Goal: Check status: Check status

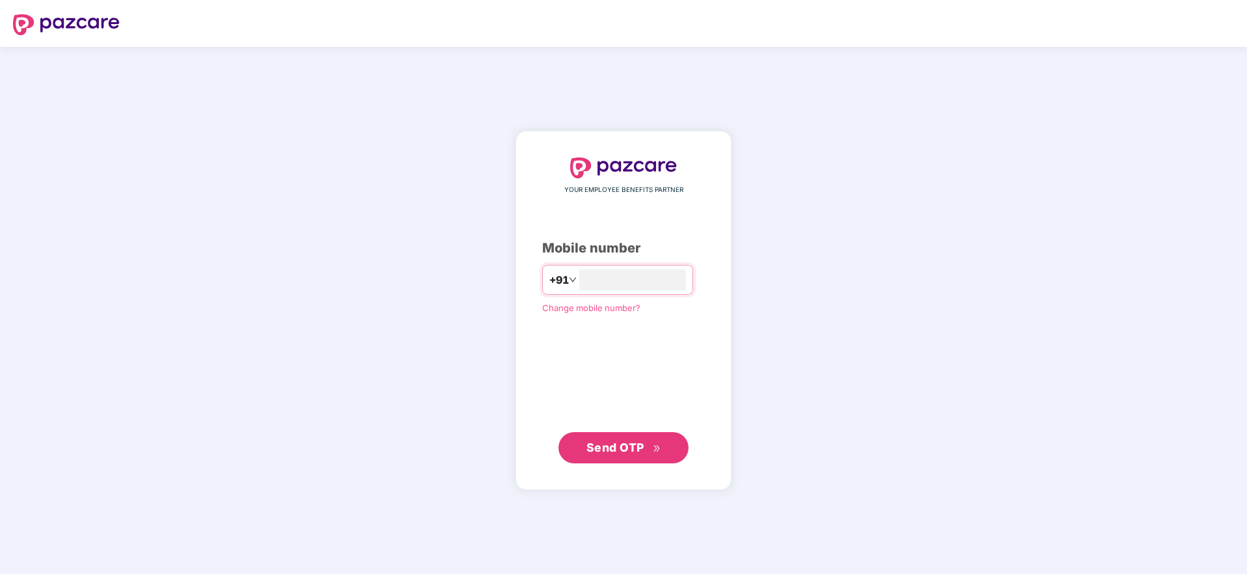
type input "**********"
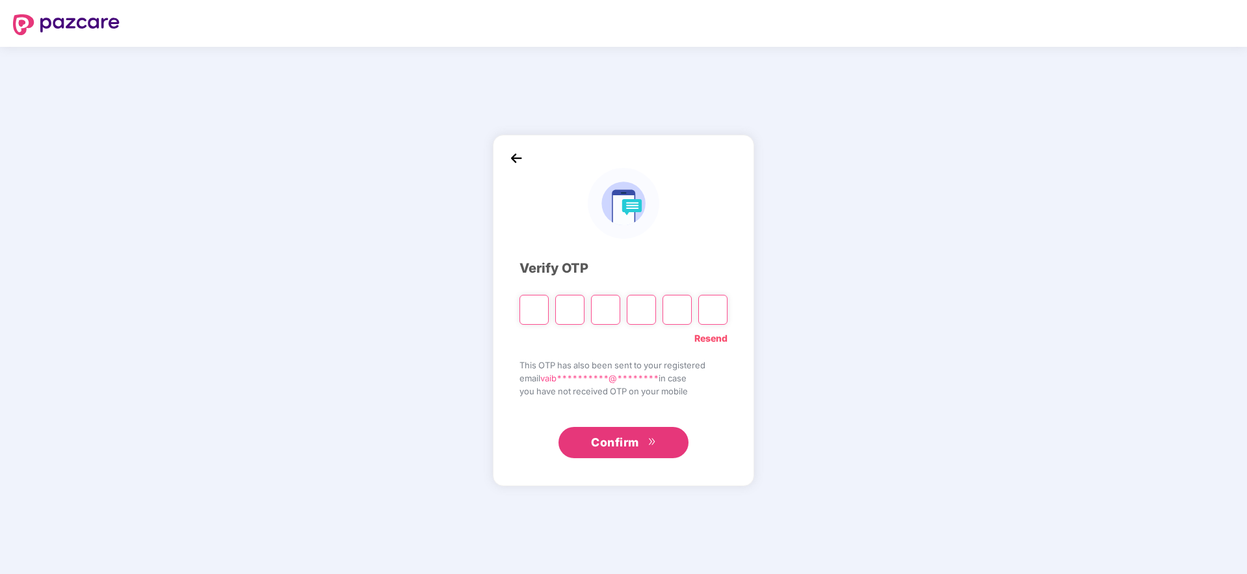
type input "*"
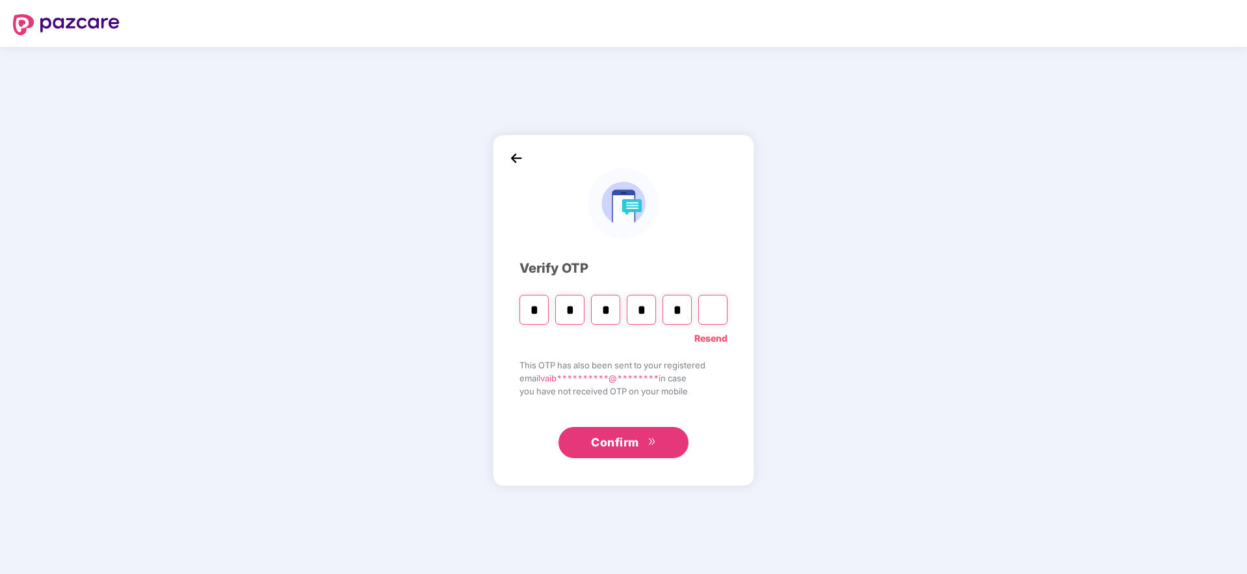
type input "*"
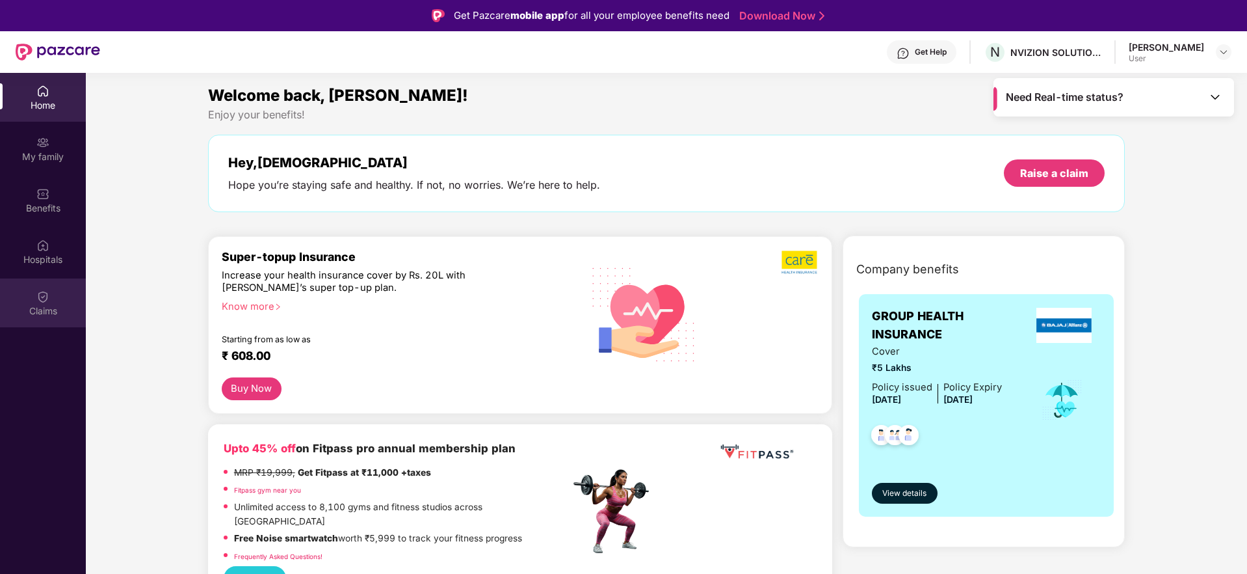
click at [50, 305] on div "Claims" at bounding box center [43, 310] width 86 height 13
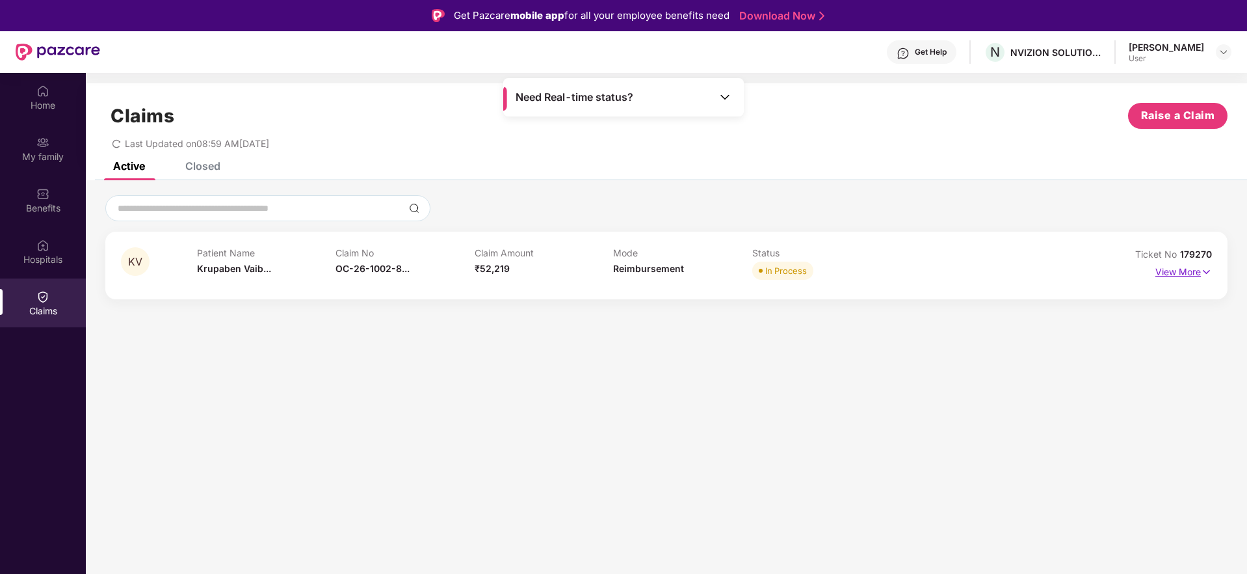
click at [1209, 269] on img at bounding box center [1206, 272] width 11 height 14
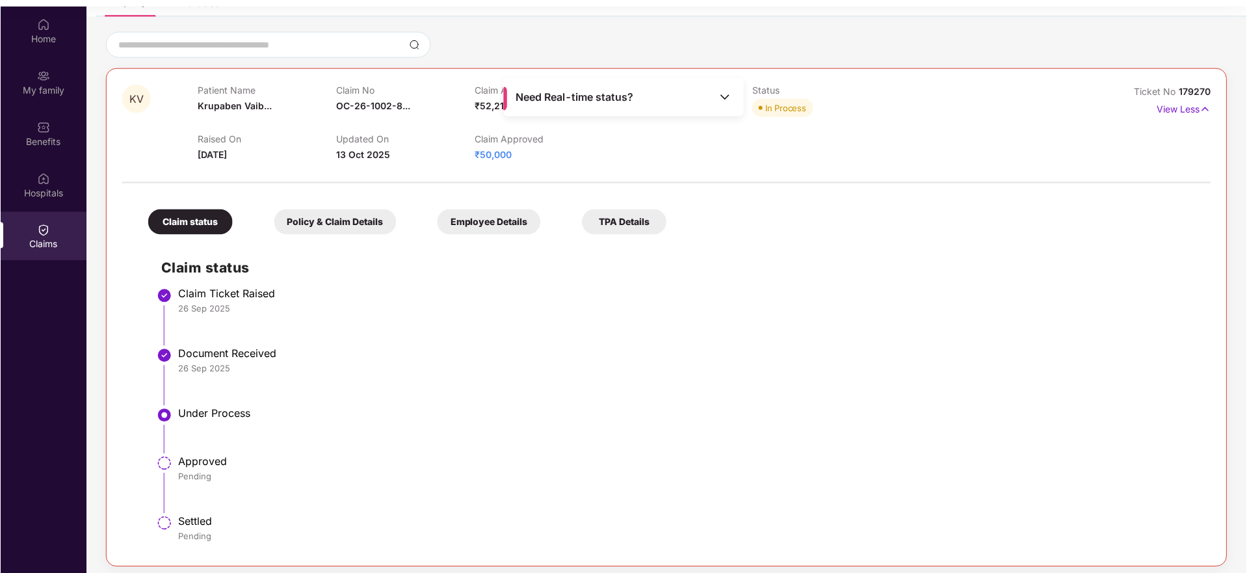
scroll to position [73, 0]
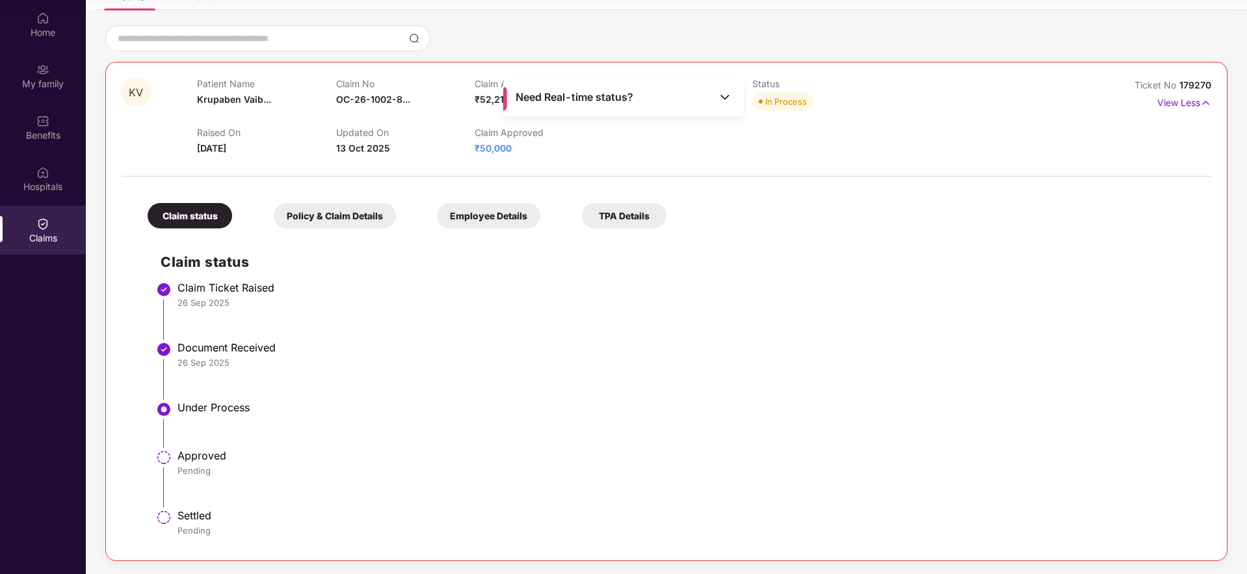
click at [588, 98] on span "Need Real-time status?" at bounding box center [575, 97] width 118 height 14
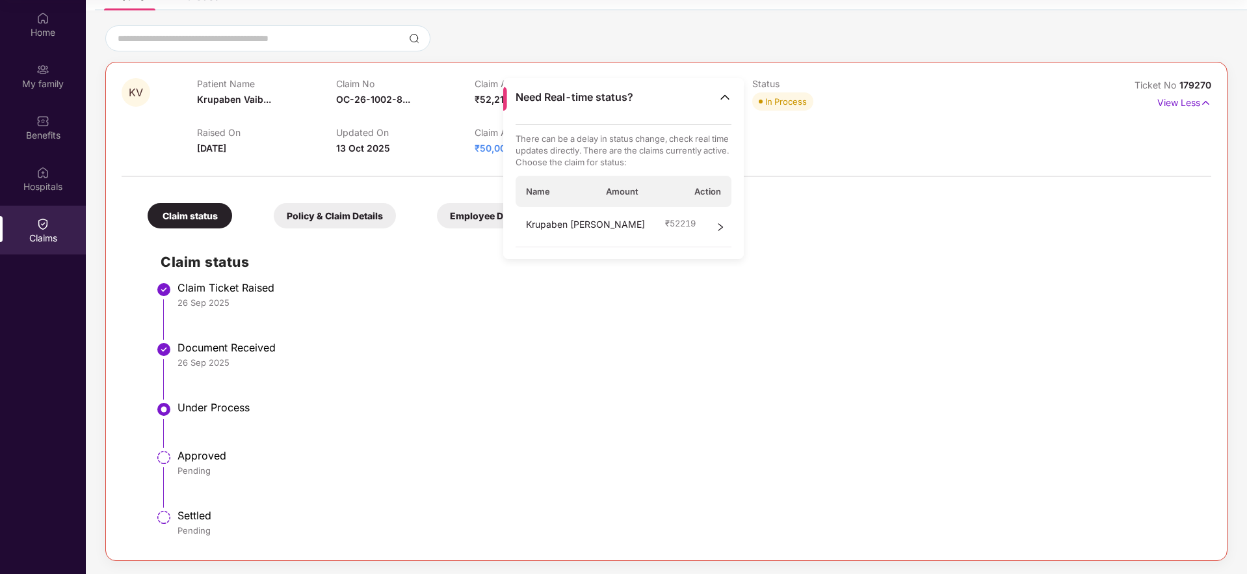
click at [696, 223] on span "₹ 52219" at bounding box center [680, 223] width 31 height 12
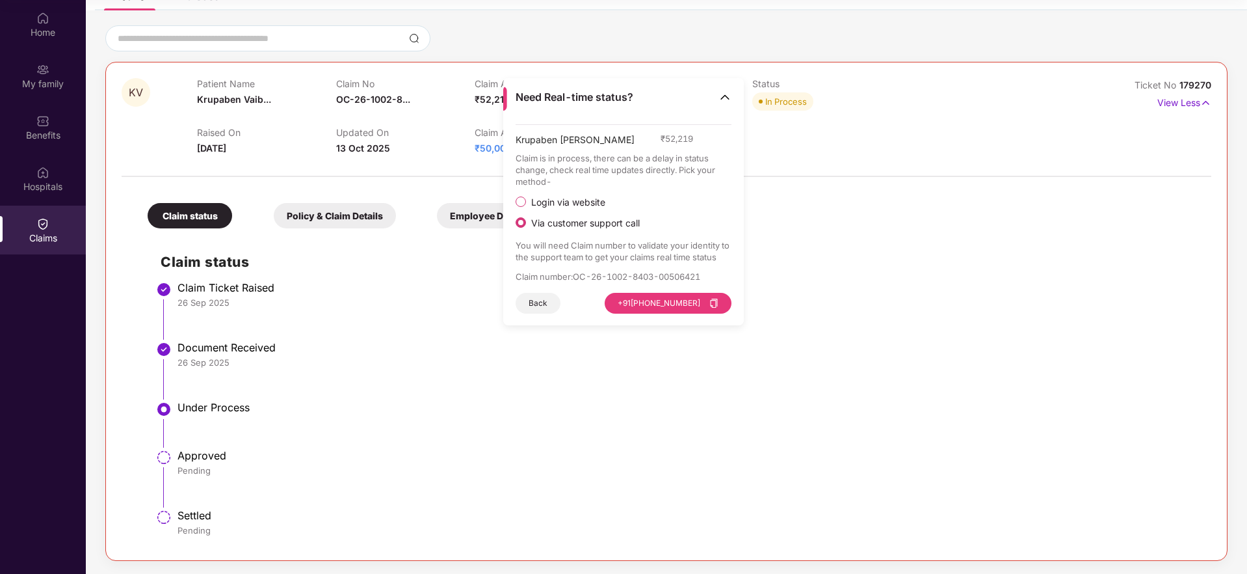
click at [568, 196] on span "Login via website" at bounding box center [568, 202] width 85 height 12
drag, startPoint x: 576, startPoint y: 277, endPoint x: 707, endPoint y: 276, distance: 131.4
click at [707, 276] on p "Claim number : OC-26-1002-8403-00506421" at bounding box center [624, 277] width 217 height 12
copy p "OC-26-1002-8403-00506421"
click at [709, 306] on button "Visit Website" at bounding box center [695, 303] width 73 height 21
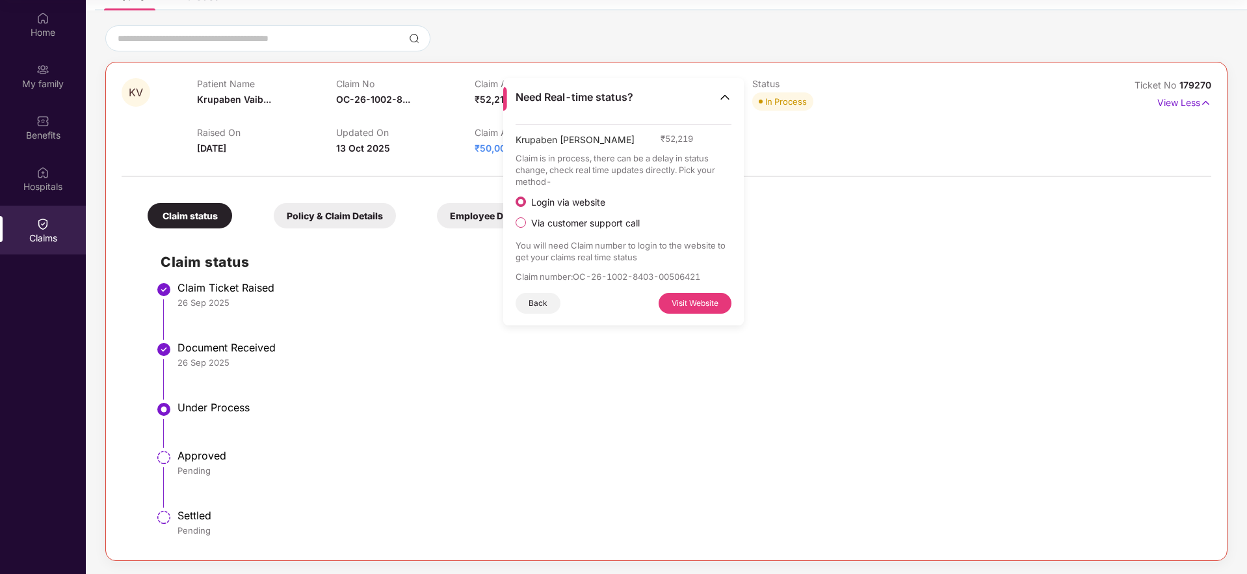
click at [592, 215] on div "Login via website Via customer support call" at bounding box center [624, 212] width 217 height 34
click at [601, 218] on span "Via customer support call" at bounding box center [585, 223] width 119 height 12
click at [413, 363] on div "26 Sep 2025" at bounding box center [688, 362] width 1021 height 12
click at [726, 94] on img at bounding box center [725, 96] width 13 height 13
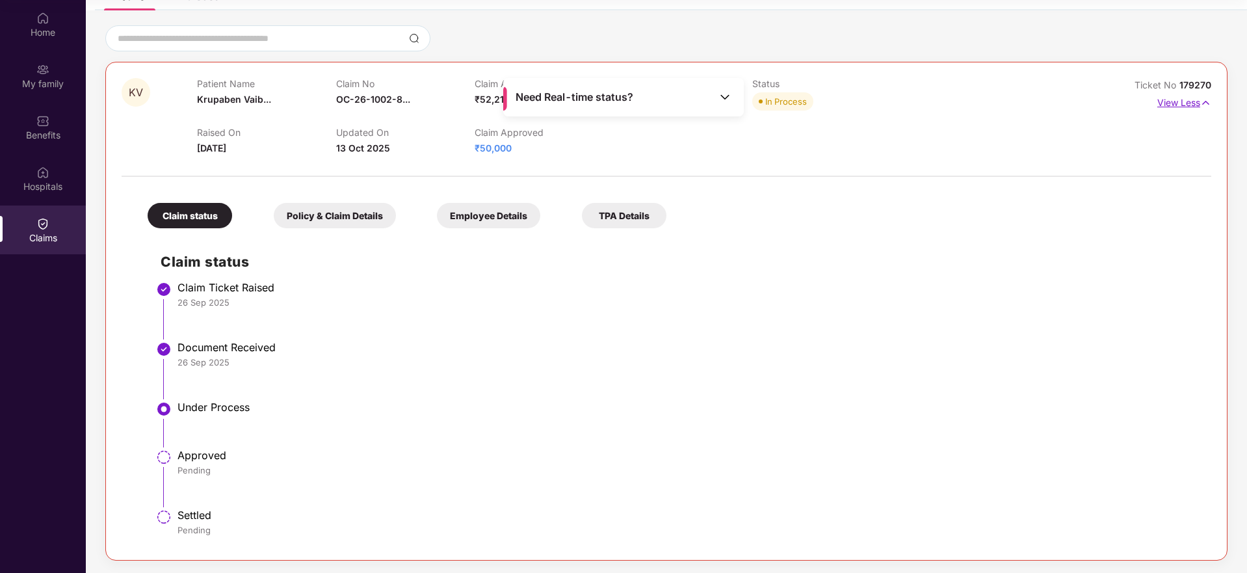
click at [1204, 104] on img at bounding box center [1206, 103] width 11 height 14
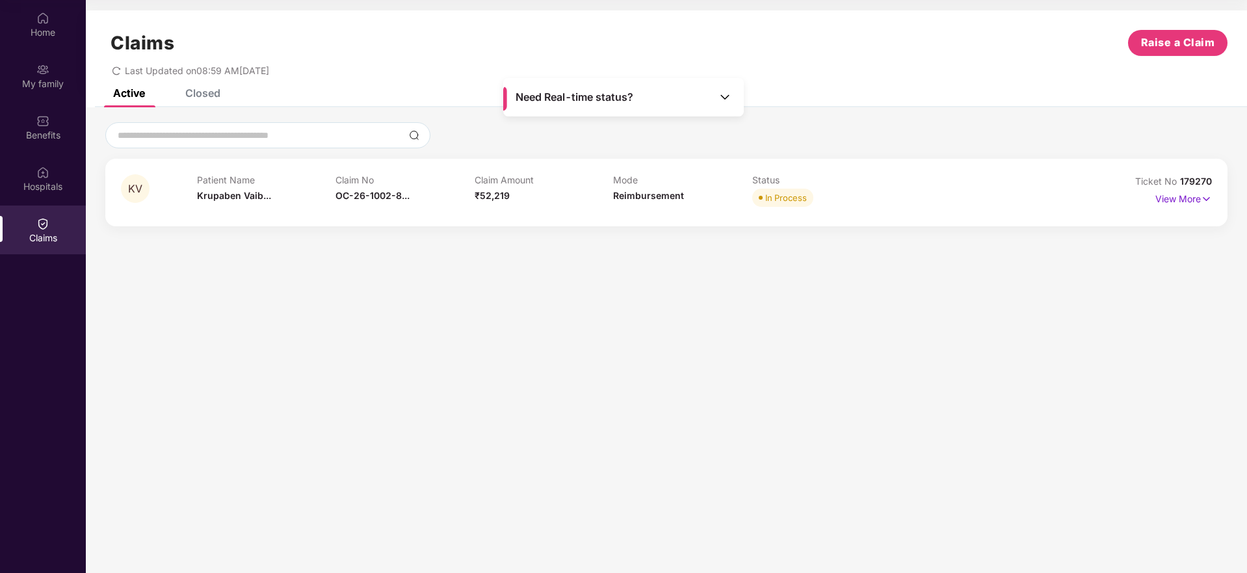
click at [702, 101] on div "Need Real-time status?" at bounding box center [623, 97] width 241 height 38
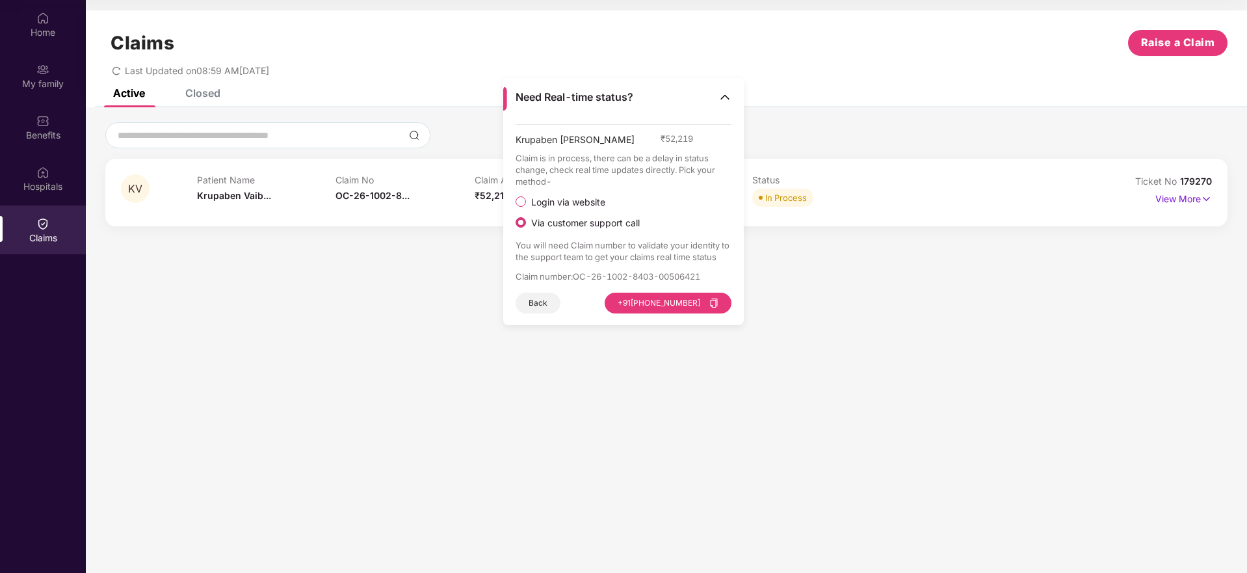
click at [702, 102] on div "Need Real-time status?" at bounding box center [623, 97] width 241 height 38
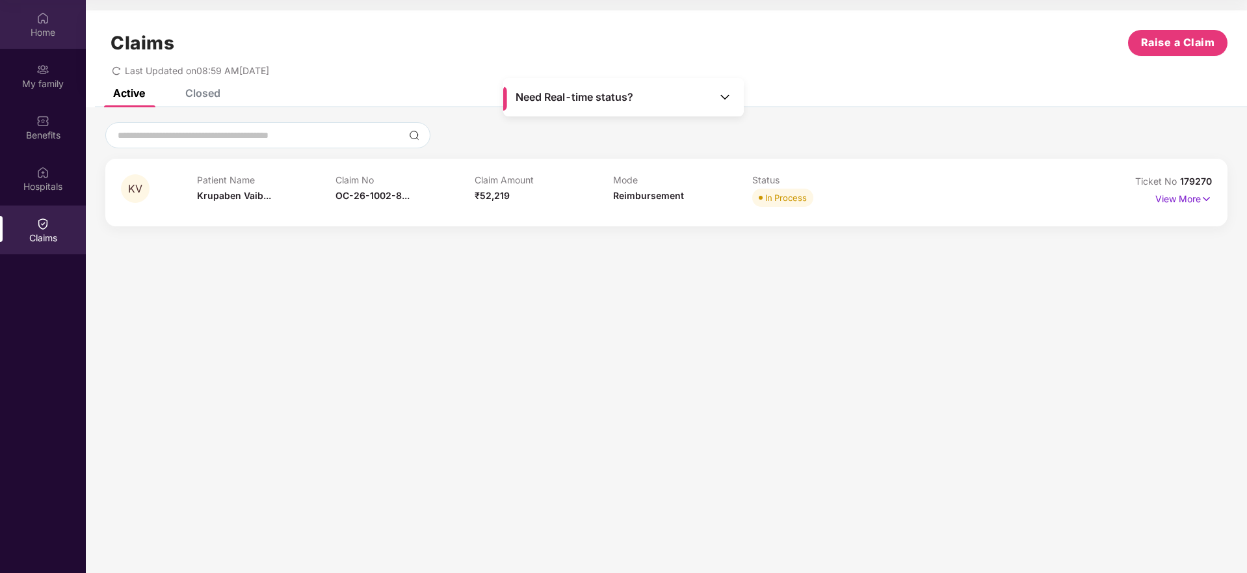
click at [46, 18] on img at bounding box center [42, 18] width 13 height 13
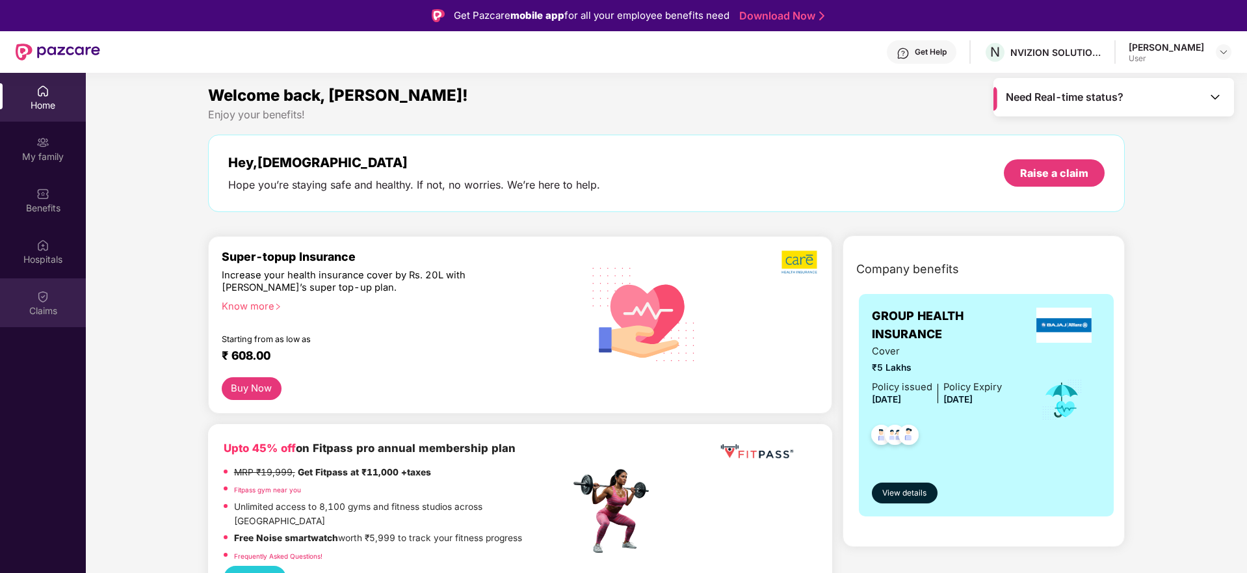
click at [49, 289] on div "Claims" at bounding box center [43, 302] width 86 height 49
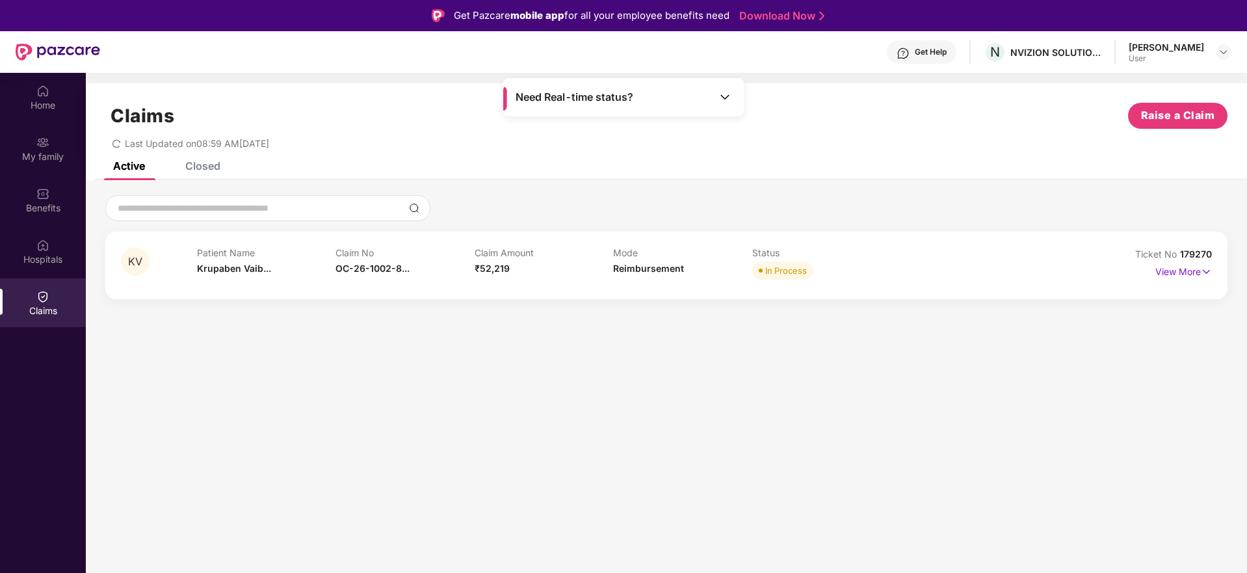
click at [595, 98] on span "Need Real-time status?" at bounding box center [575, 97] width 118 height 14
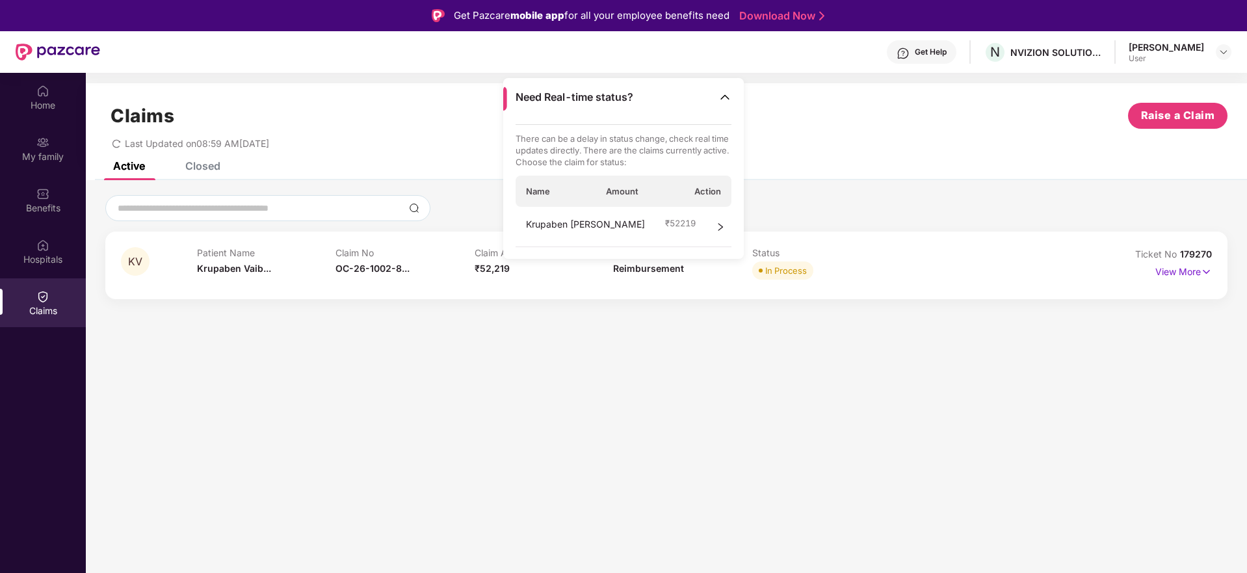
click at [550, 351] on section "Claims Raise a Claim Last Updated on 08:59 AM[DATE] Active Closed KV Patient Na…" at bounding box center [667, 359] width 1162 height 573
click at [719, 97] on img at bounding box center [725, 96] width 13 height 13
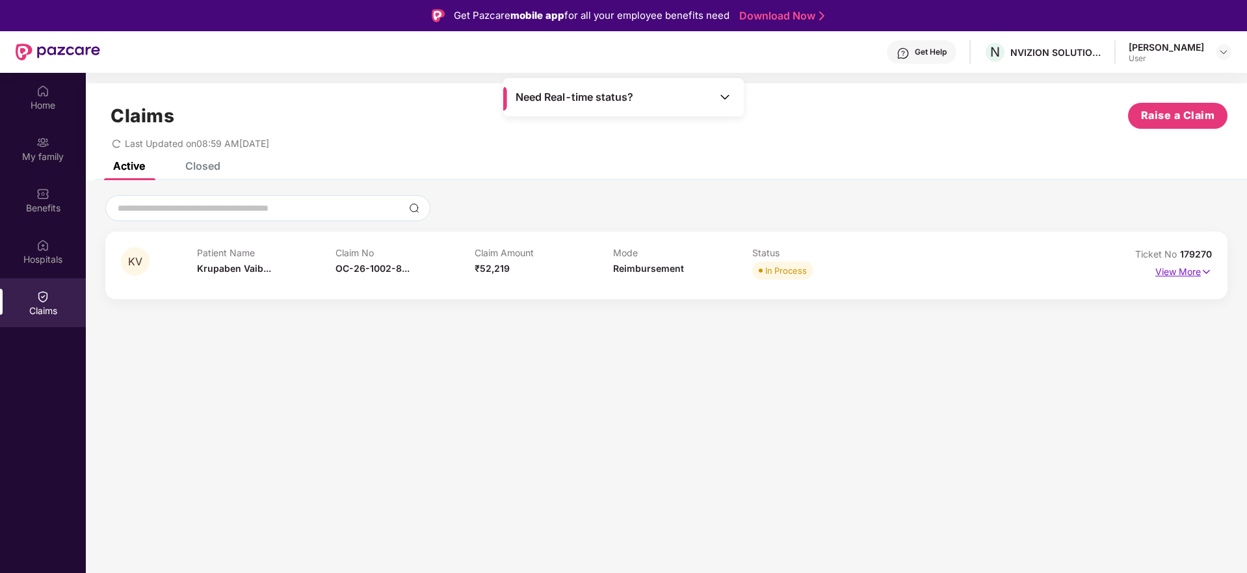
click at [1183, 271] on p "View More" at bounding box center [1184, 270] width 57 height 18
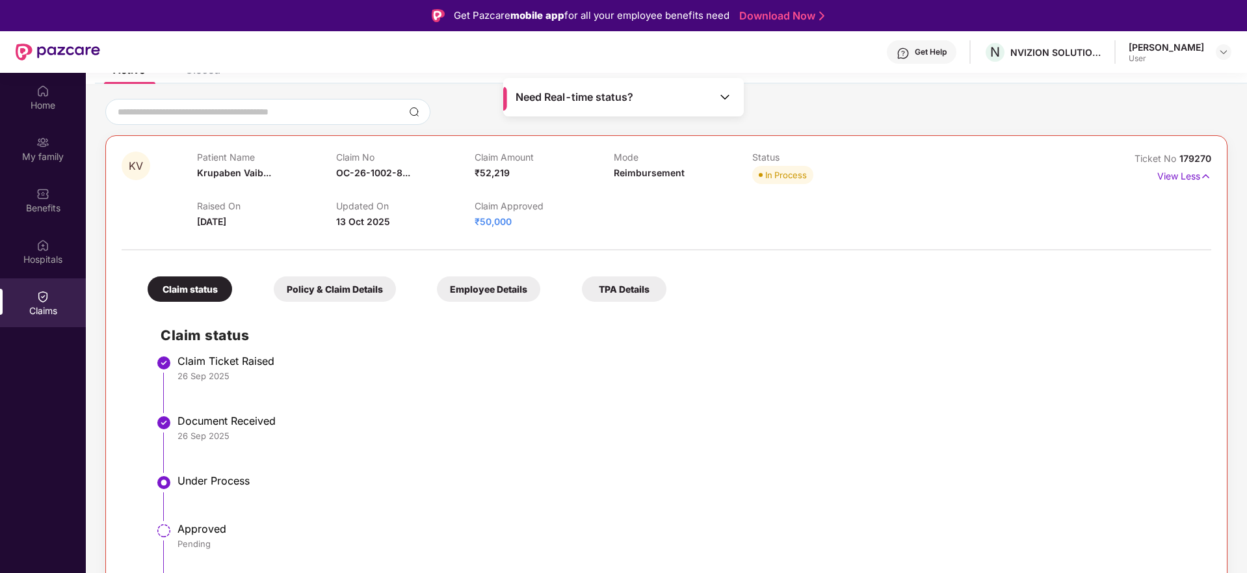
scroll to position [98, 0]
drag, startPoint x: 639, startPoint y: 293, endPoint x: 630, endPoint y: 295, distance: 9.2
click at [639, 293] on div "TPA Details" at bounding box center [624, 287] width 85 height 25
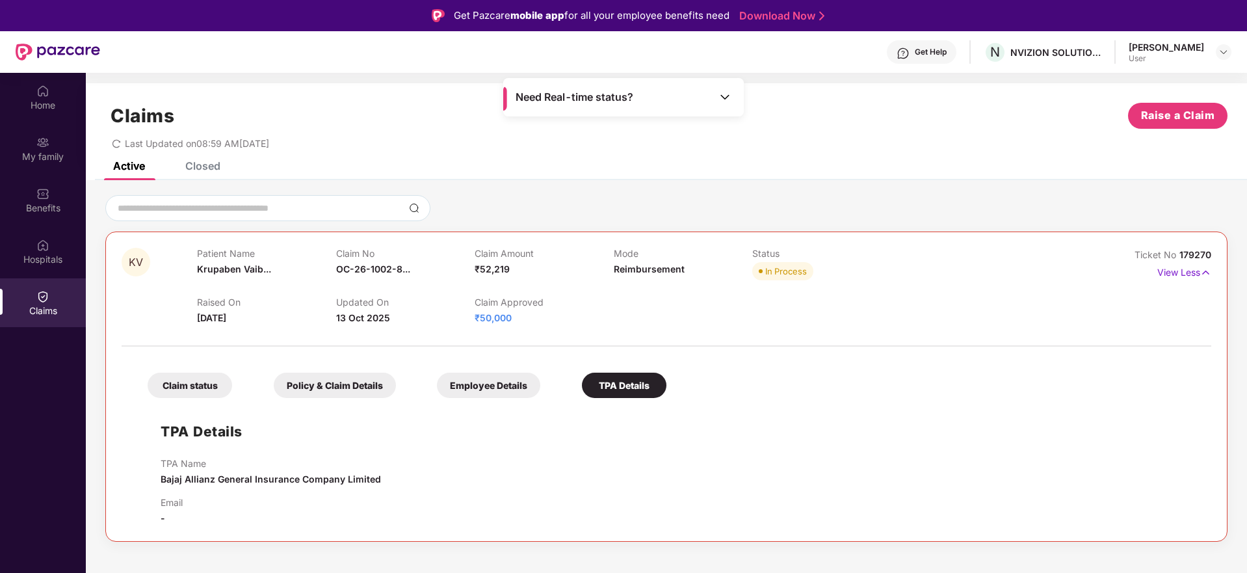
click at [470, 386] on div "Employee Details" at bounding box center [488, 385] width 103 height 25
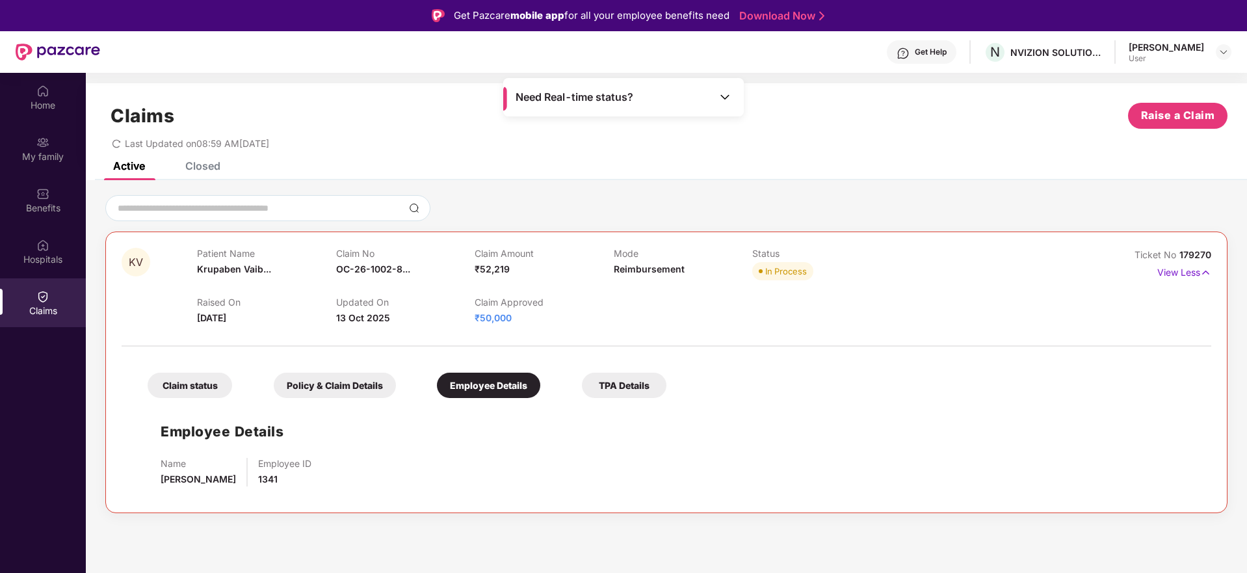
click at [338, 381] on div "Policy & Claim Details" at bounding box center [335, 385] width 122 height 25
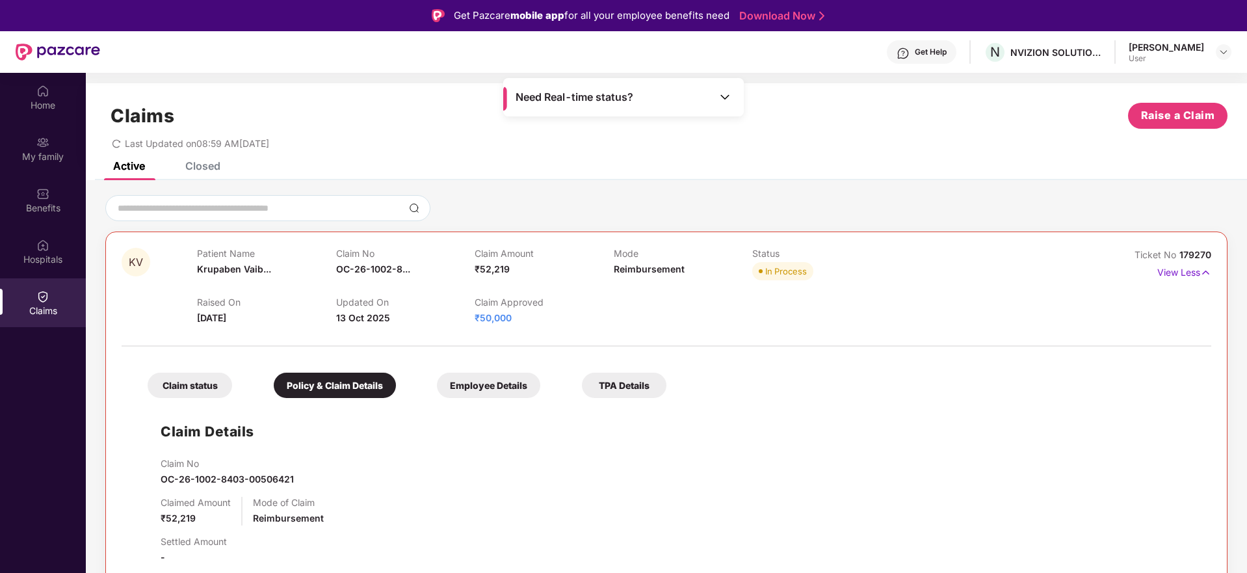
click at [502, 395] on div "Employee Details" at bounding box center [488, 385] width 103 height 25
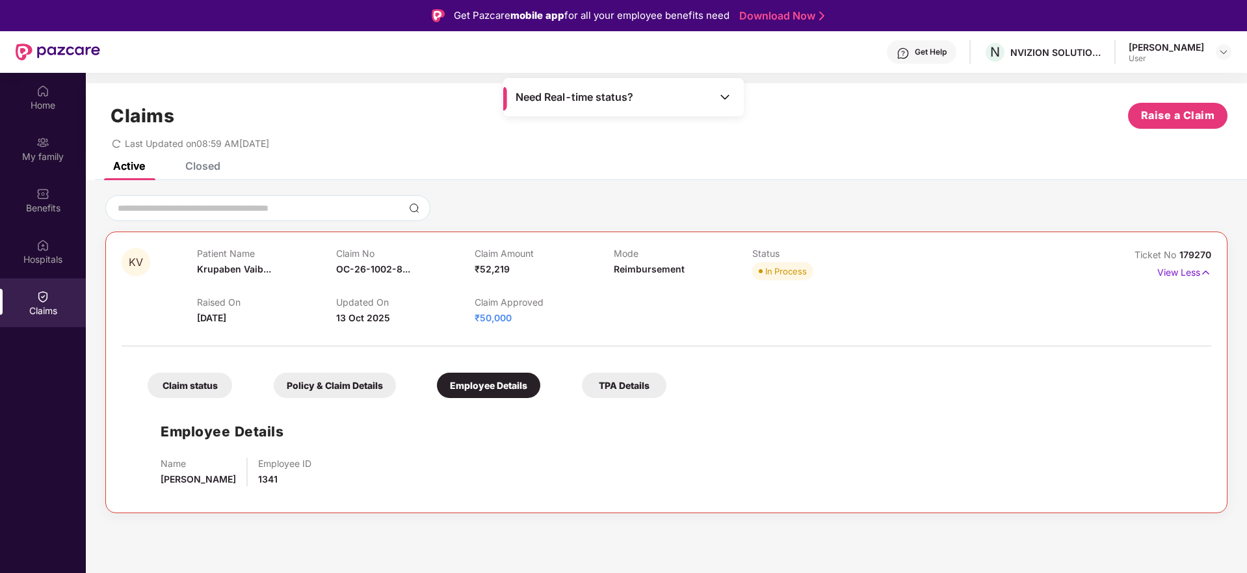
click at [583, 385] on div "TPA Details" at bounding box center [624, 385] width 85 height 25
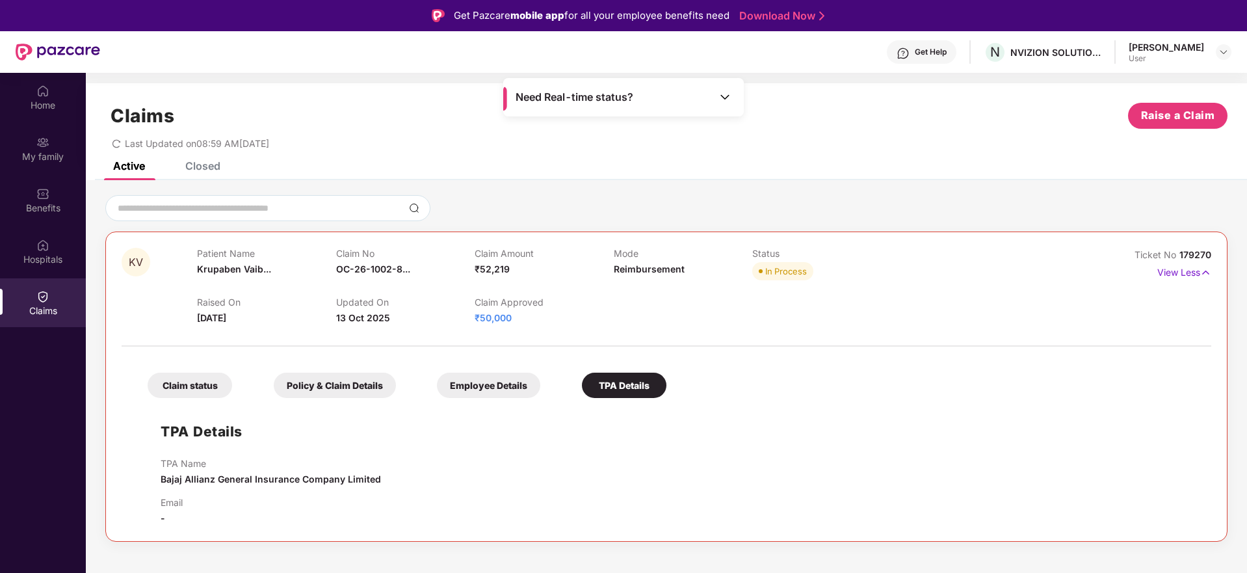
click at [187, 391] on div "Claim status" at bounding box center [190, 385] width 85 height 25
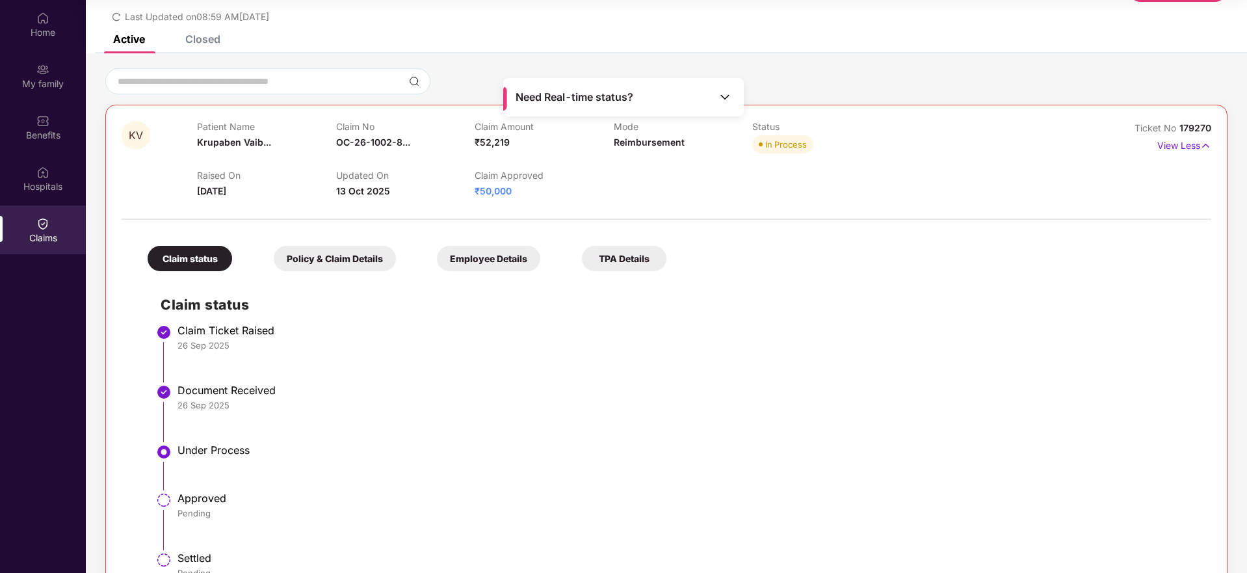
scroll to position [98, 0]
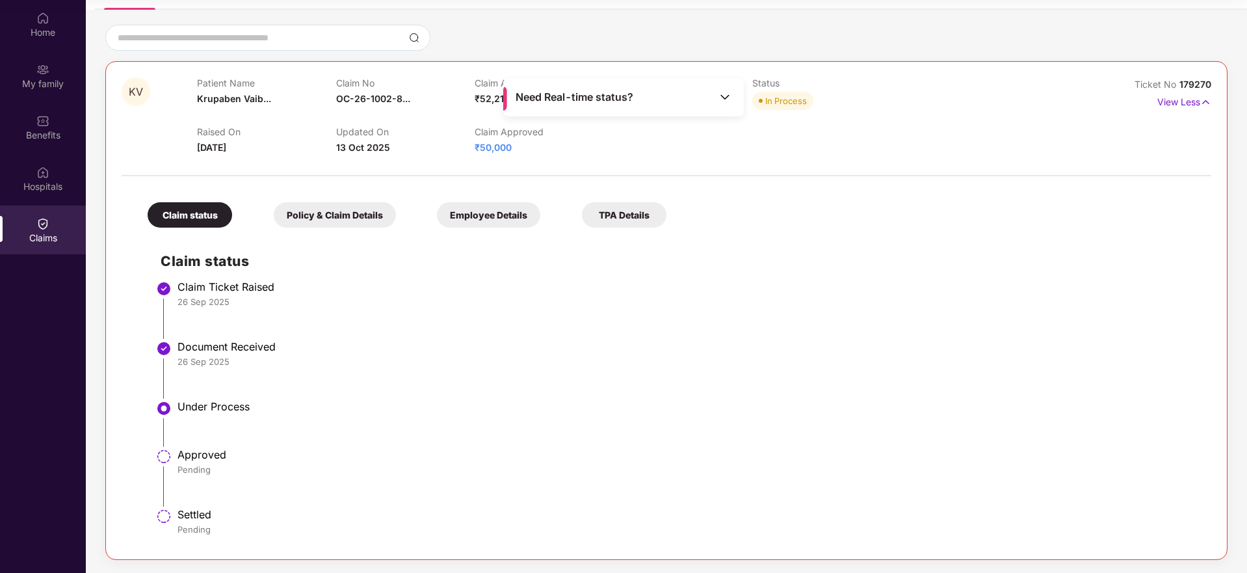
click at [876, 274] on div "Claim status Claim Ticket Raised [DATE] Document Received [DATE] Under Process …" at bounding box center [667, 389] width 1064 height 310
click at [952, 277] on div "Claim status Claim Ticket Raised [DATE] Document Received [DATE] Under Process …" at bounding box center [667, 389] width 1064 height 310
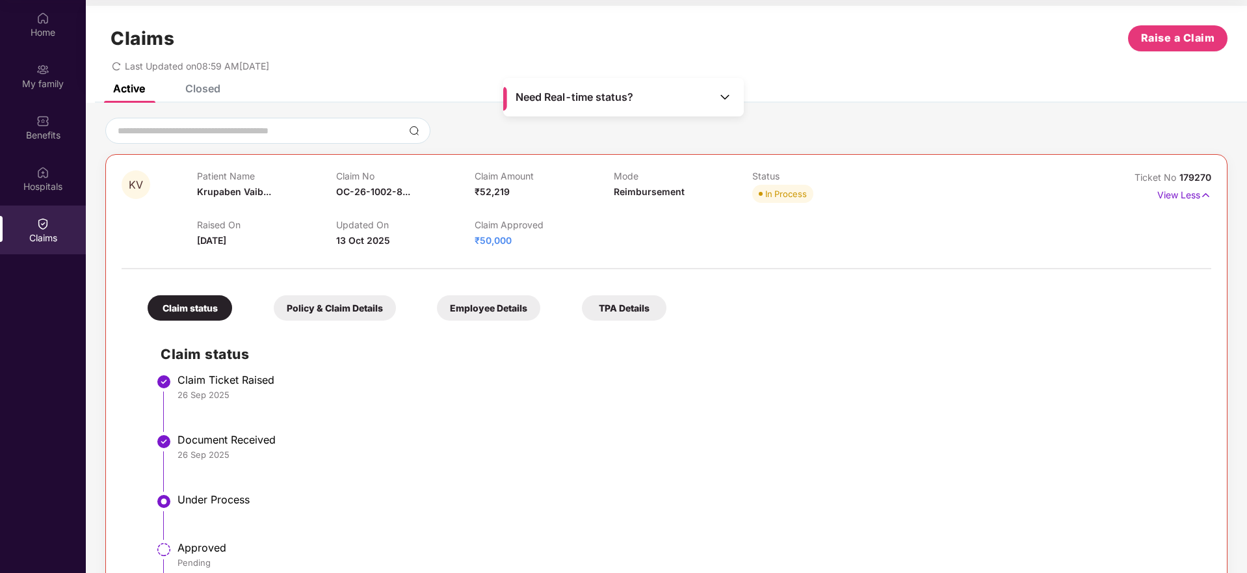
scroll to position [0, 0]
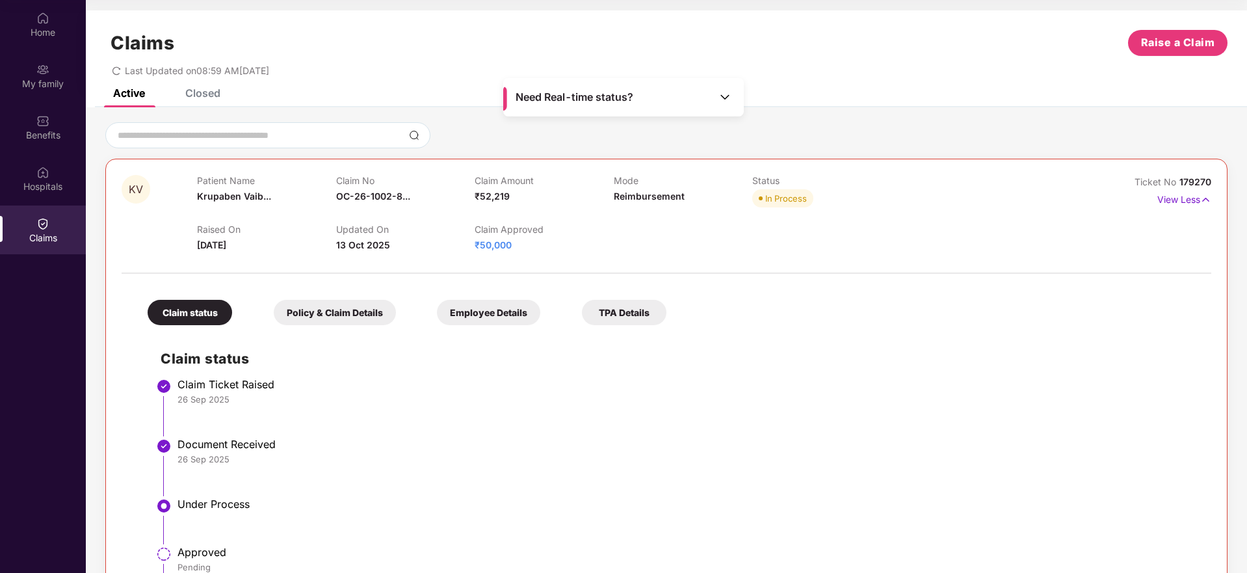
click at [202, 93] on div "Closed" at bounding box center [202, 92] width 35 height 13
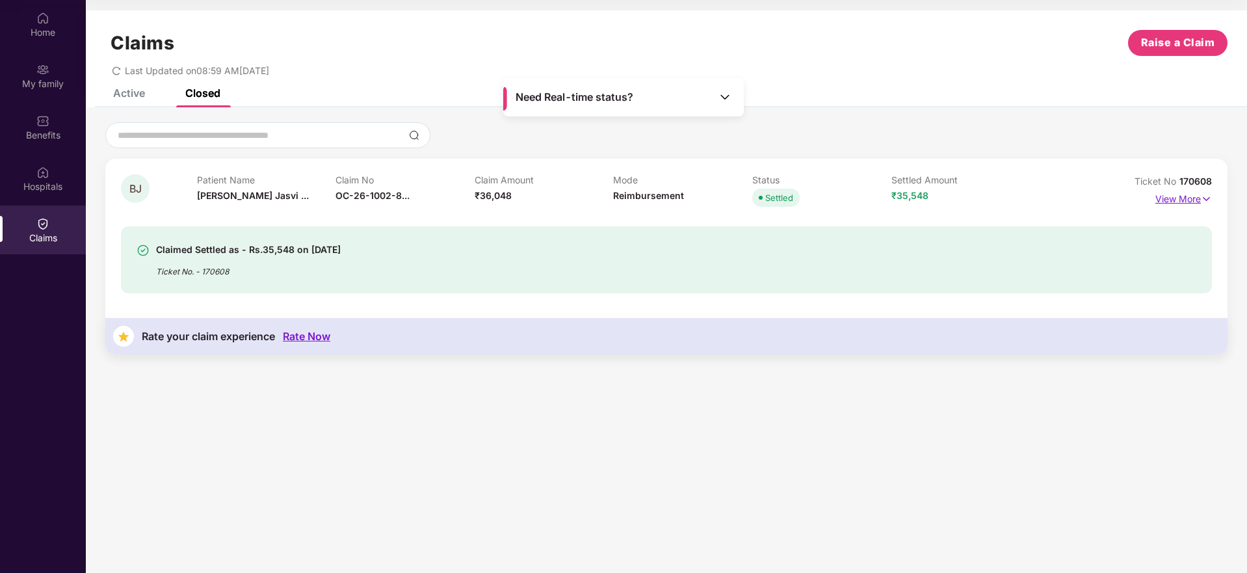
click at [1199, 202] on p "View More" at bounding box center [1184, 198] width 57 height 18
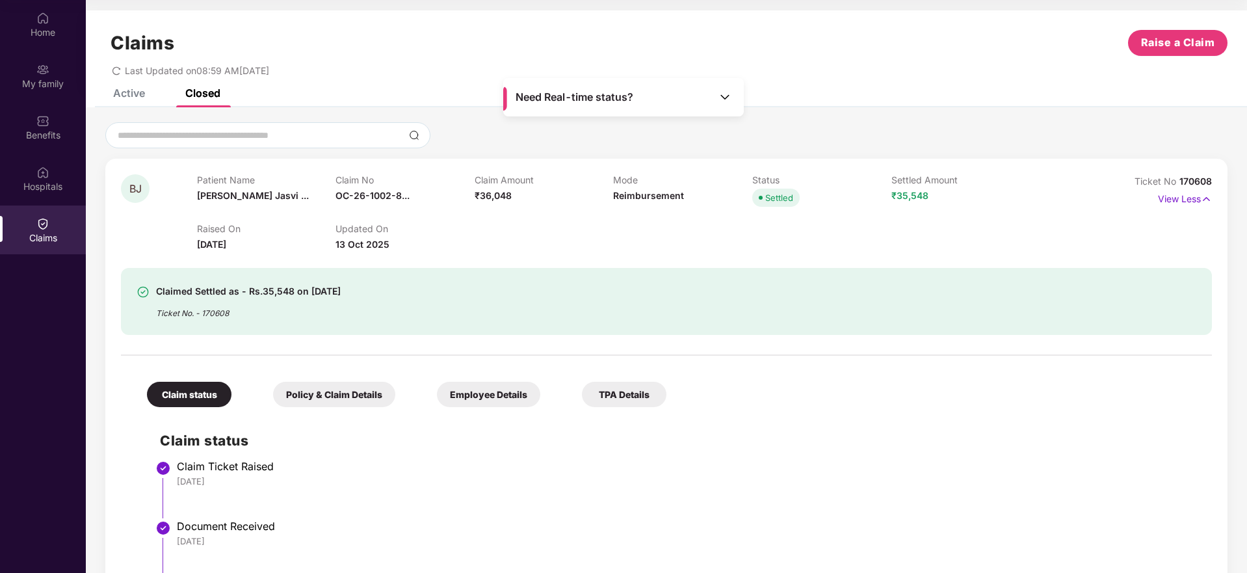
click at [827, 280] on div "Claimed Settled as - Rs.35,548 on [DATE] Ticket No. - 170608" at bounding box center [666, 301] width 1091 height 67
click at [127, 91] on div "Active" at bounding box center [129, 92] width 32 height 13
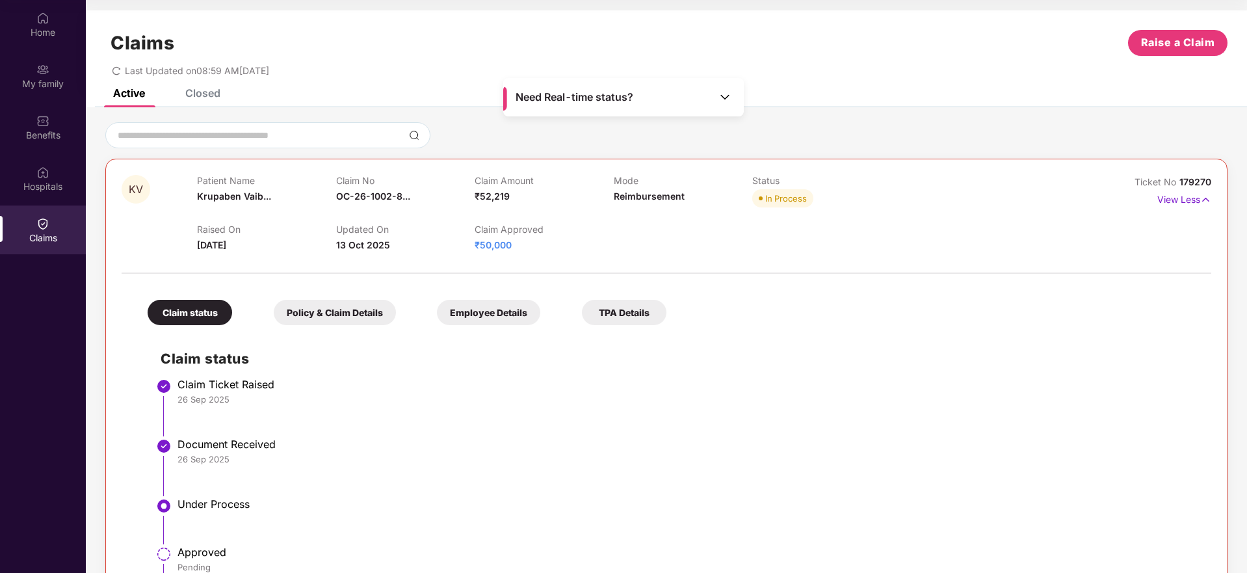
click at [217, 103] on div "Closed" at bounding box center [193, 93] width 55 height 29
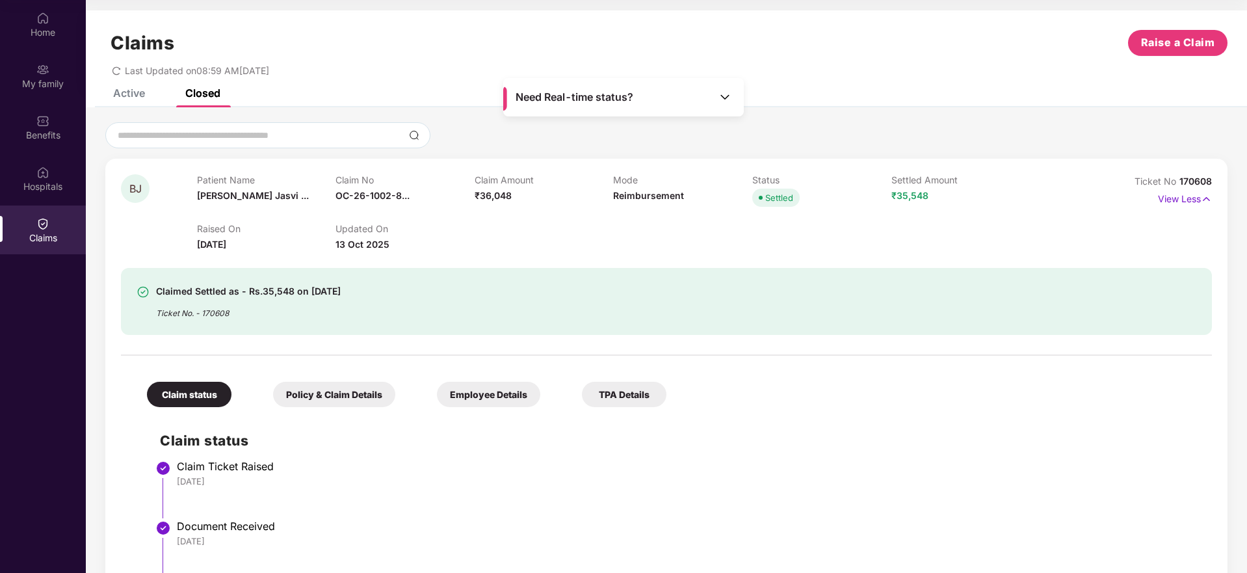
click at [142, 101] on div "Active" at bounding box center [119, 93] width 51 height 29
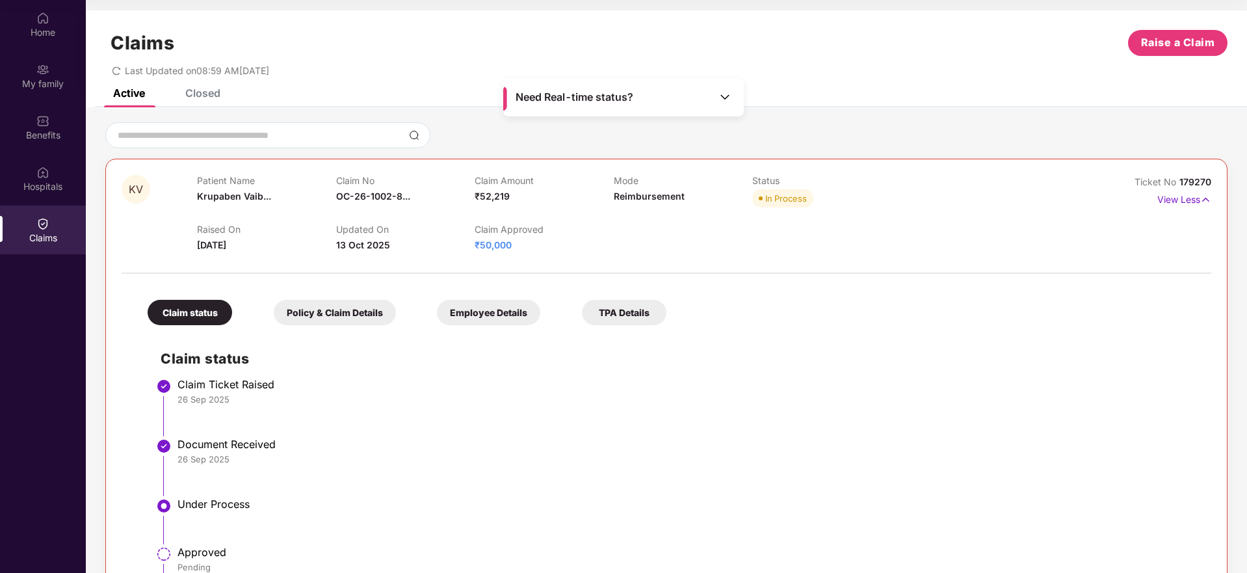
click at [212, 89] on div "Closed" at bounding box center [202, 92] width 35 height 13
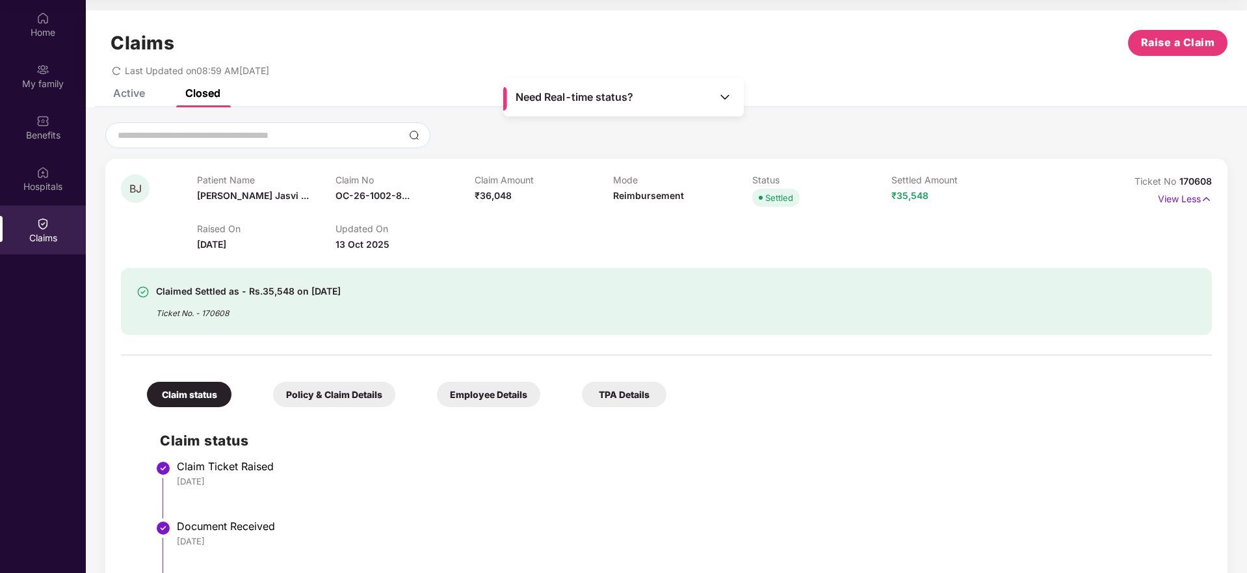
click at [153, 90] on div "Active Closed" at bounding box center [157, 93] width 127 height 29
click at [133, 92] on div "Active" at bounding box center [129, 92] width 32 height 13
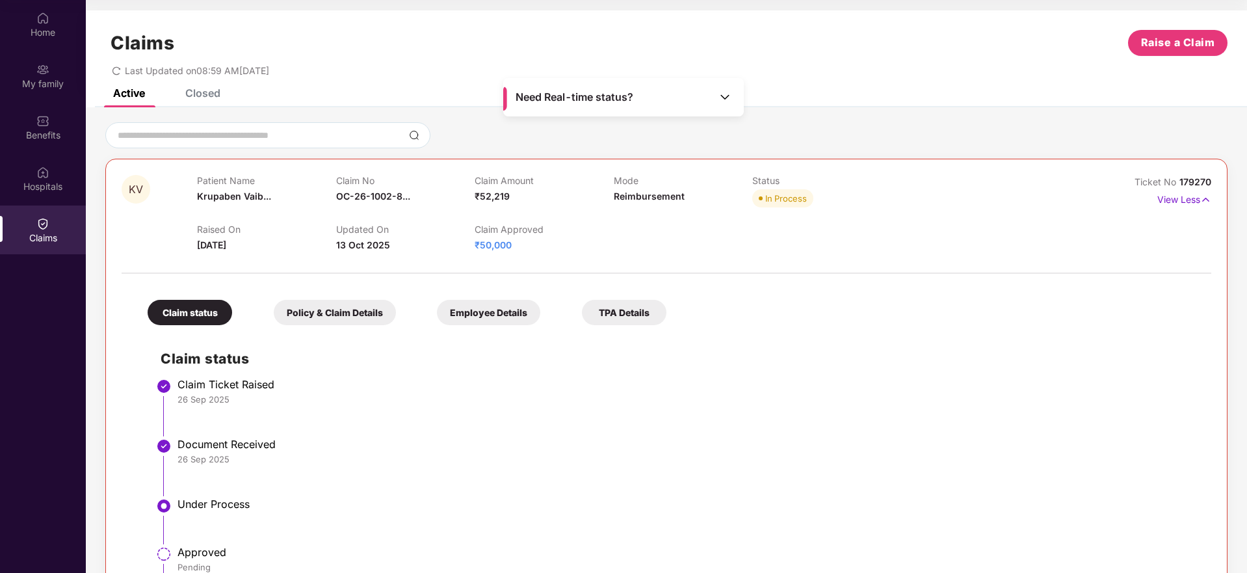
click at [188, 85] on div "Claims Raise a Claim Last Updated on 08:59 AM[DATE]" at bounding box center [667, 49] width 1162 height 79
click at [197, 96] on div "Closed" at bounding box center [202, 92] width 35 height 13
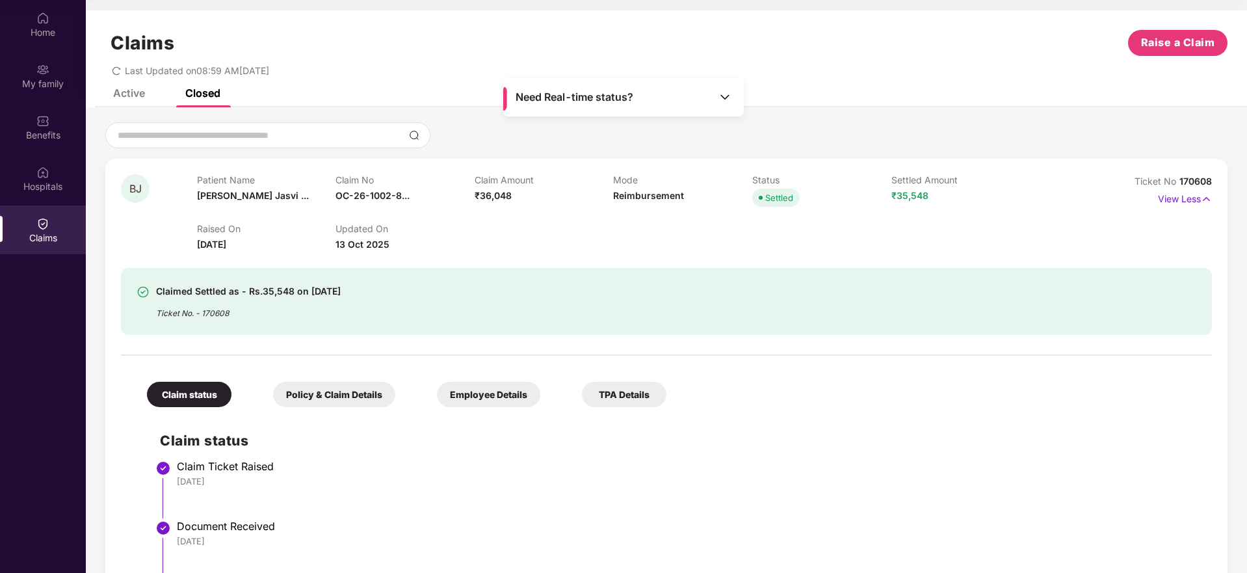
click at [137, 97] on div "Active" at bounding box center [129, 92] width 32 height 13
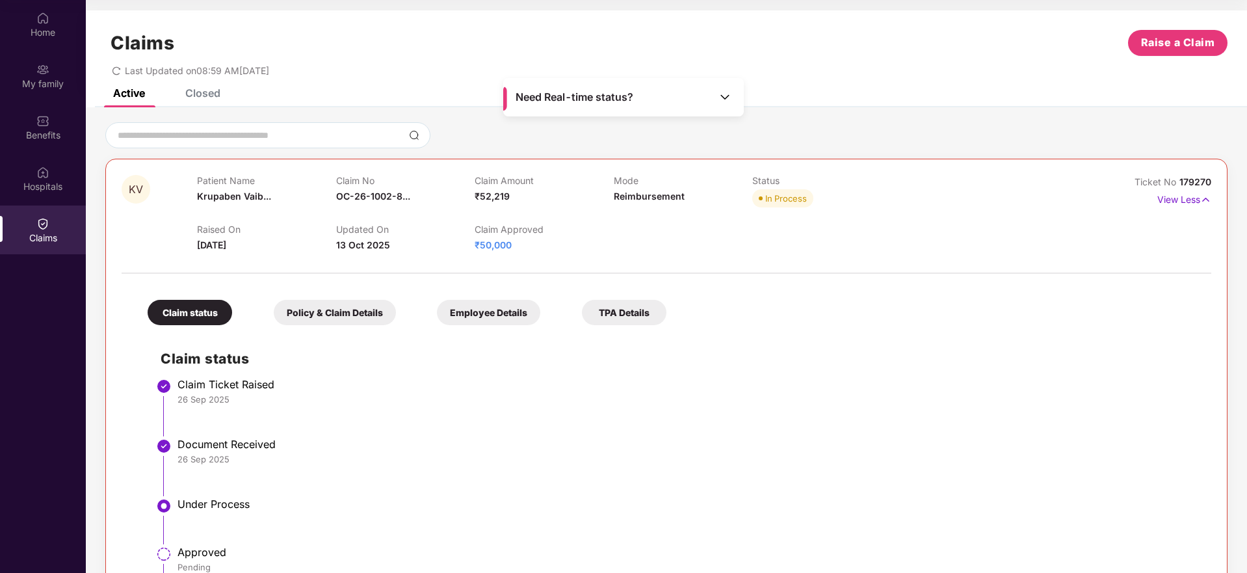
click at [1052, 191] on div "KV Patient Name [PERSON_NAME]... Claim No OC-26-1002-8... Claim Amount ₹52,219 …" at bounding box center [667, 213] width 1090 height 77
click at [1171, 203] on p "View Less" at bounding box center [1185, 198] width 54 height 18
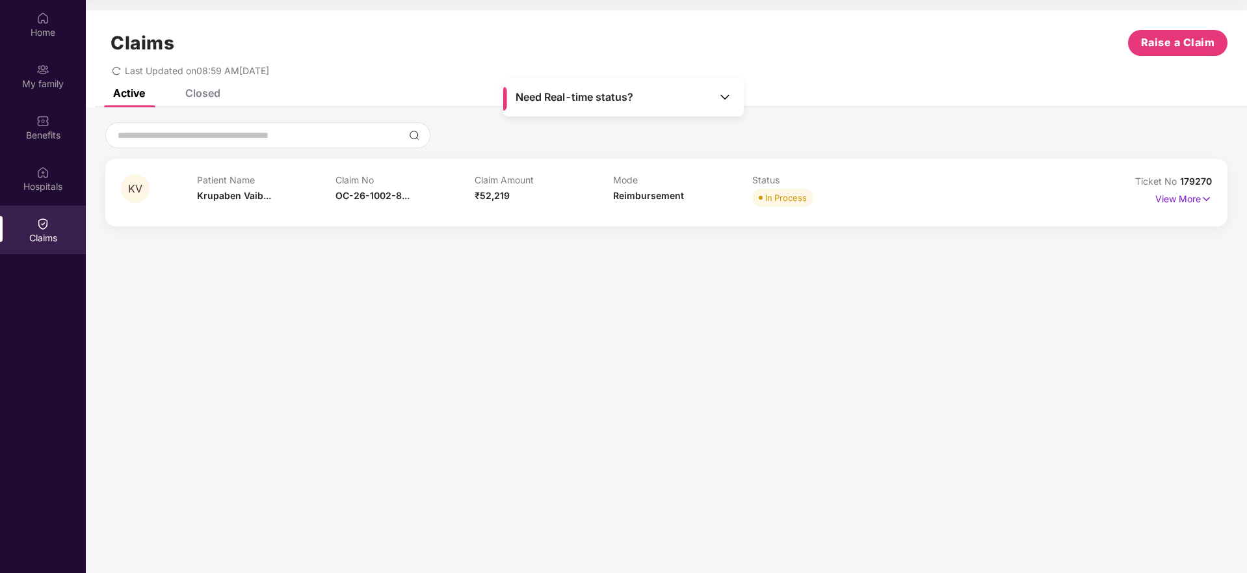
click at [1044, 200] on div "KV Patient Name [PERSON_NAME]... Claim No OC-26-1002-8... Claim Amount ₹52,219 …" at bounding box center [666, 192] width 1091 height 36
click at [1215, 198] on div "KV Patient Name [PERSON_NAME]... Claim No OC-26-1002-8... Claim Amount ₹52,219 …" at bounding box center [666, 193] width 1123 height 68
click at [1211, 200] on img at bounding box center [1206, 199] width 11 height 14
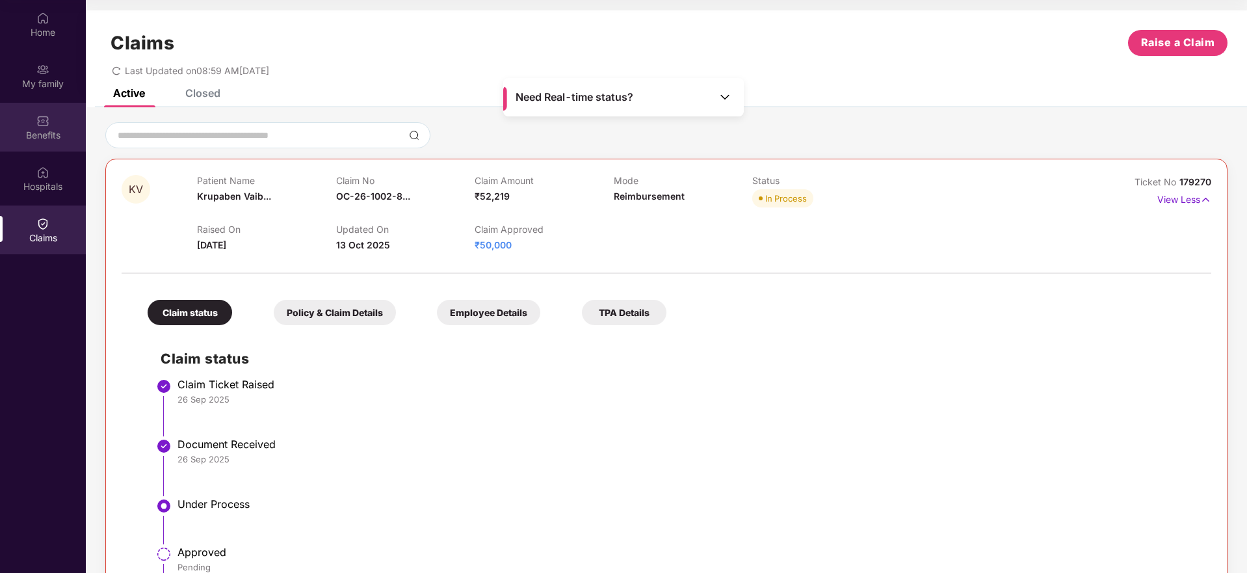
click at [47, 120] on img at bounding box center [42, 120] width 13 height 13
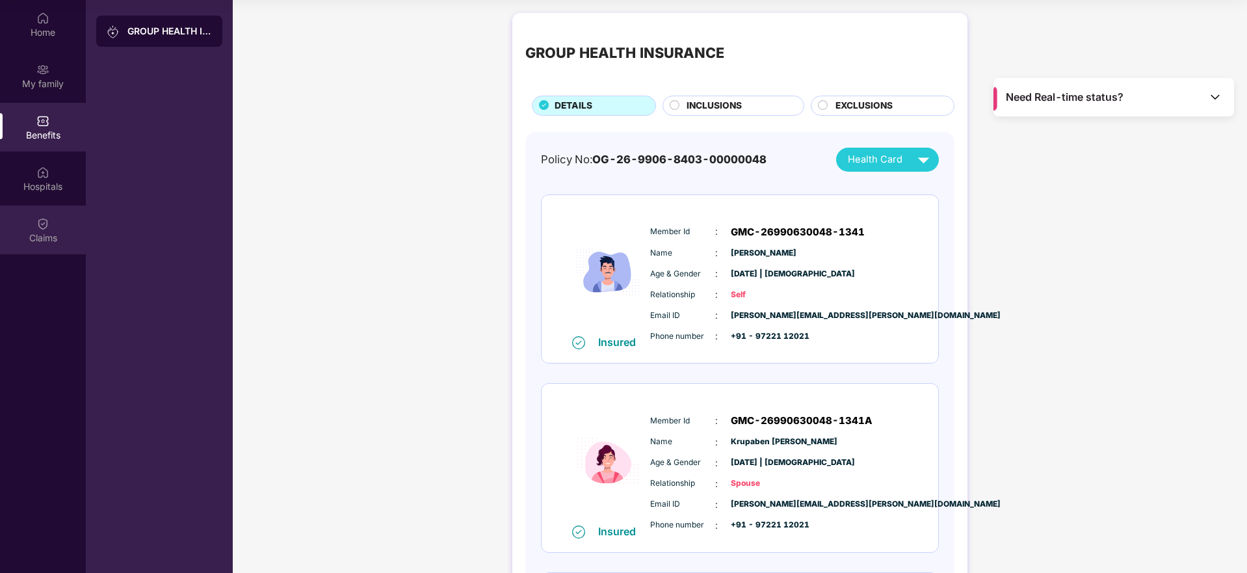
click at [55, 239] on div "Claims" at bounding box center [43, 238] width 86 height 13
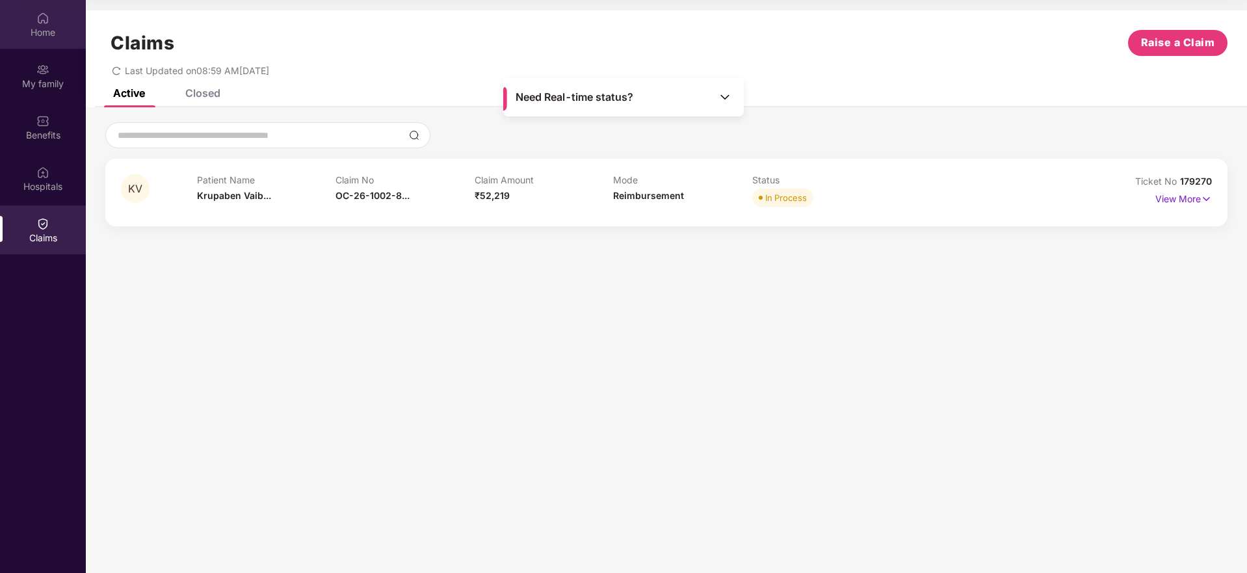
click at [53, 34] on div "Home" at bounding box center [43, 32] width 86 height 13
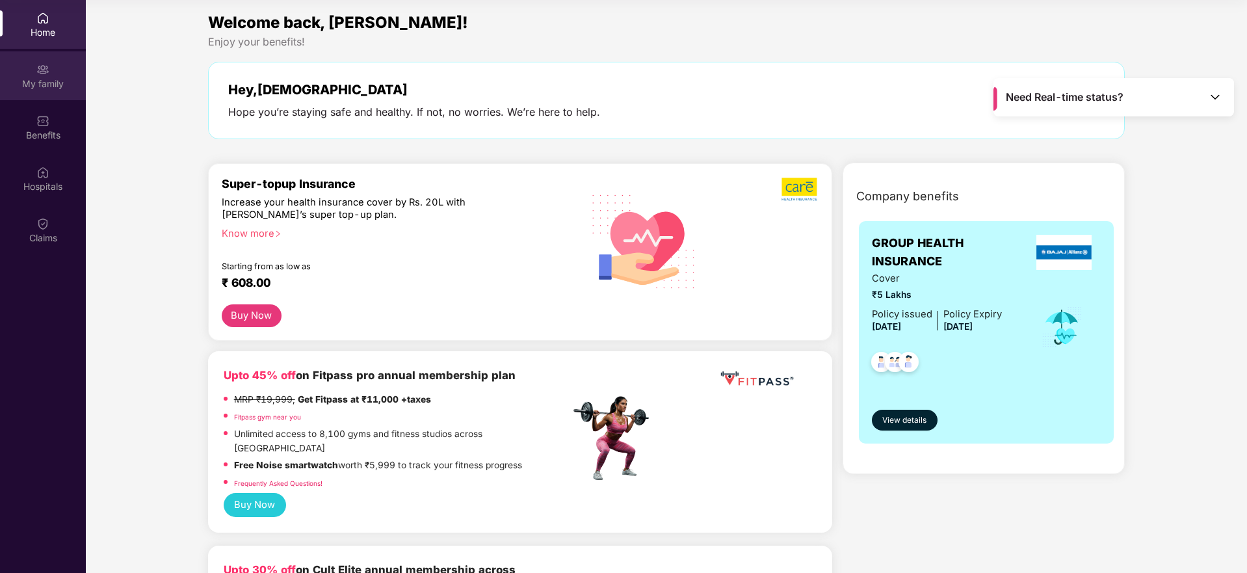
click at [49, 77] on div "My family" at bounding box center [43, 83] width 86 height 13
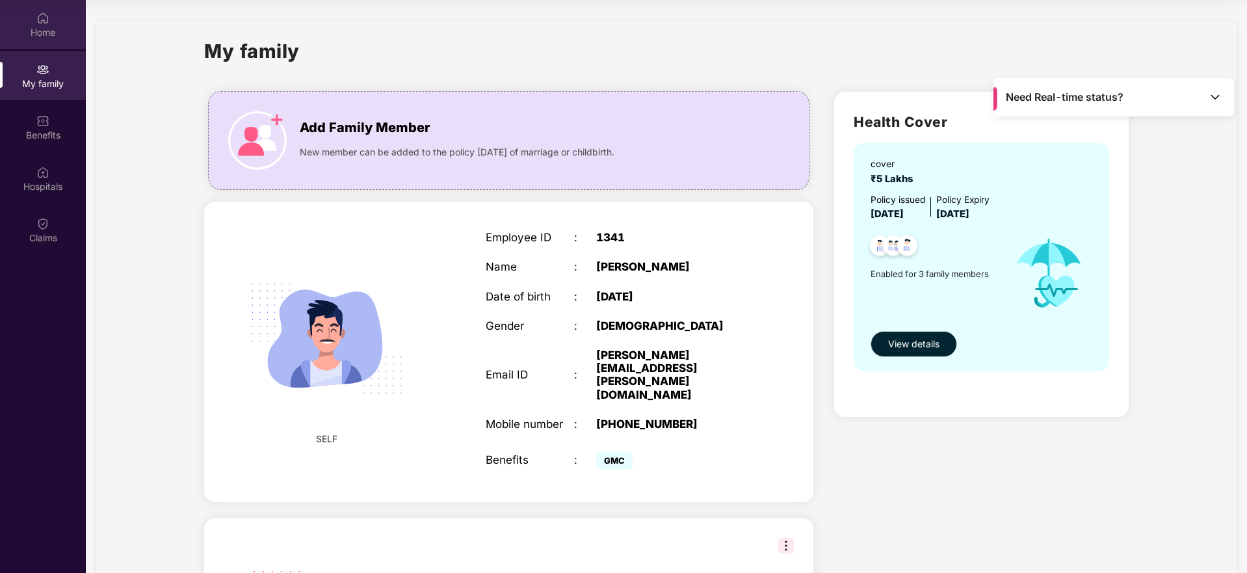
click at [50, 35] on div "Home" at bounding box center [43, 32] width 86 height 13
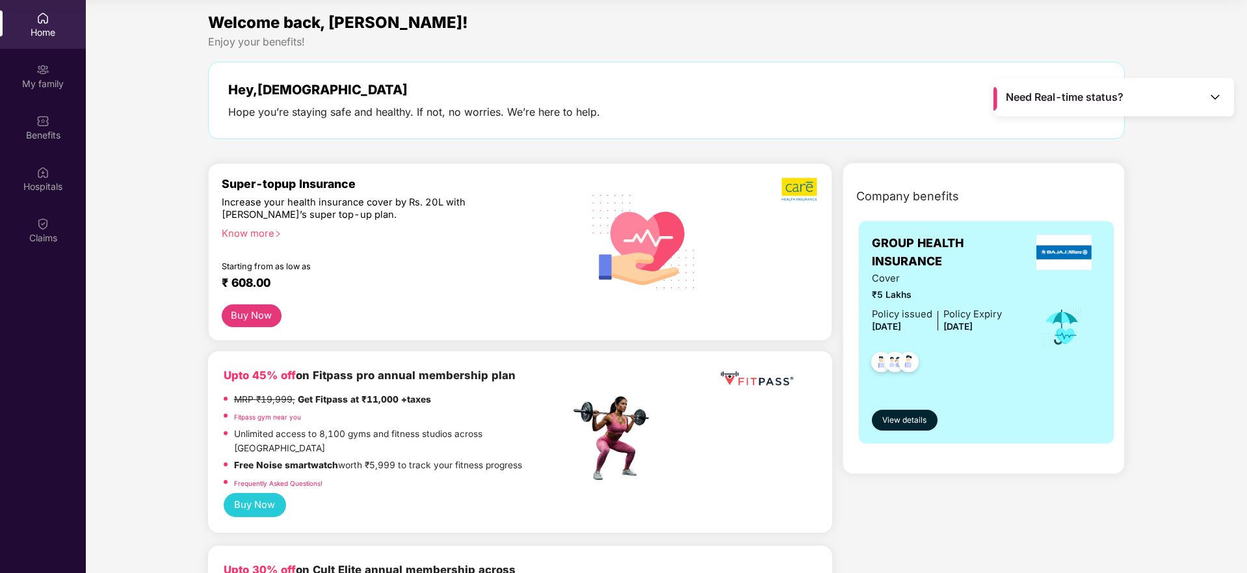
click at [1150, 104] on div "Need Real-time status?" at bounding box center [1114, 97] width 241 height 38
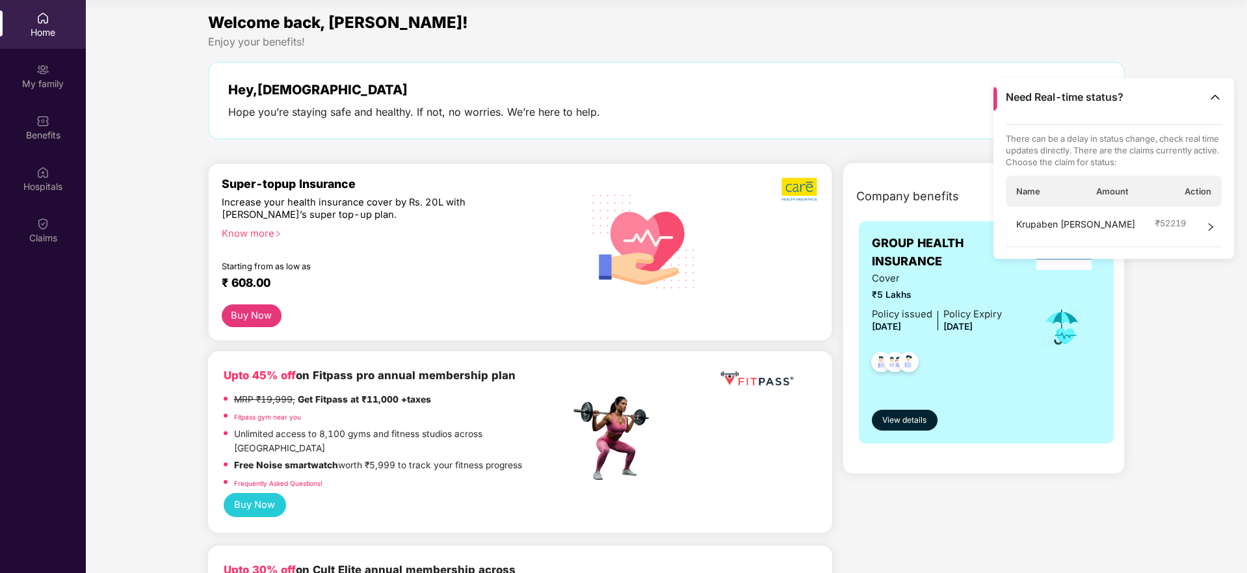
click at [1150, 104] on div "Need Real-time status?" at bounding box center [1114, 97] width 241 height 38
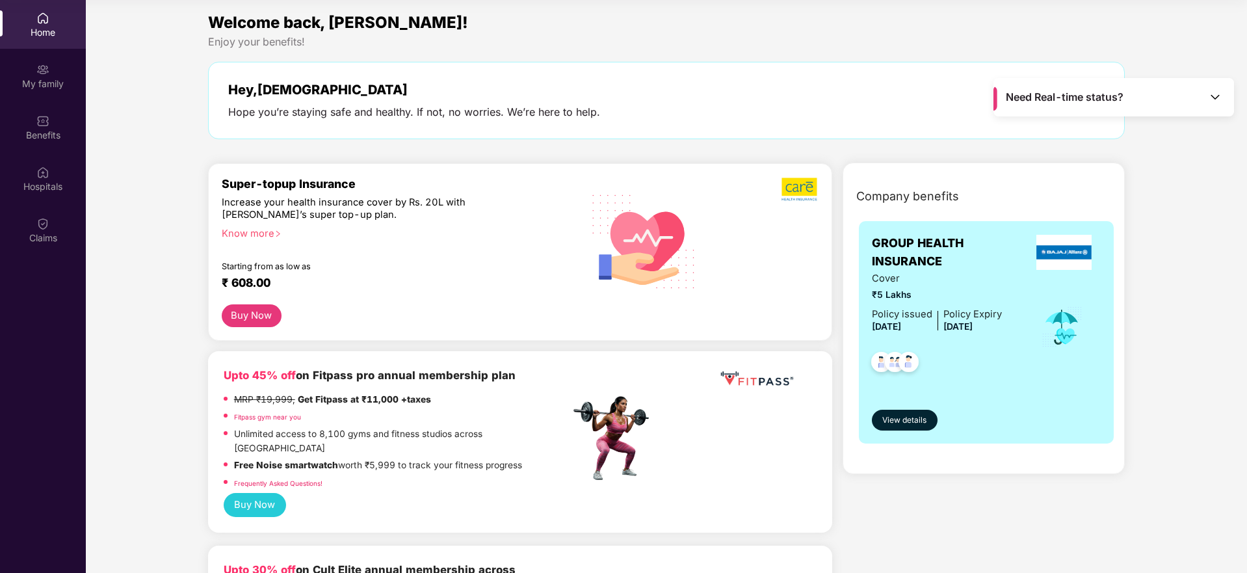
scroll to position [30, 0]
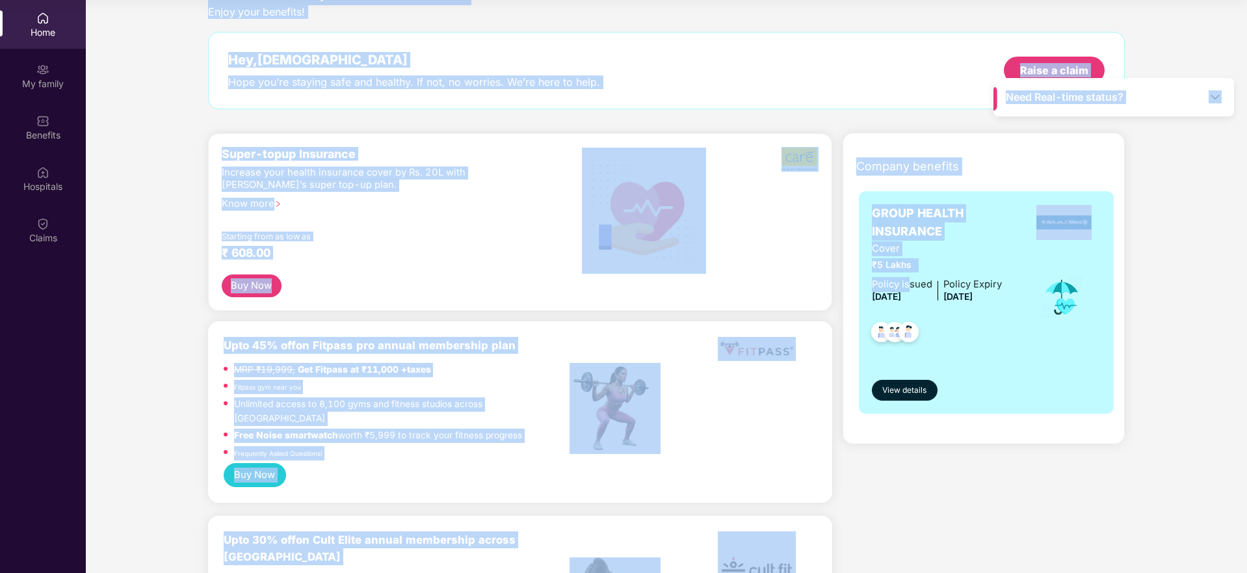
drag, startPoint x: 998, startPoint y: 97, endPoint x: 917, endPoint y: 284, distance: 203.9
click at [912, 286] on main "Need Real-time status? Welcome back, [PERSON_NAME]! Enjoy your benefits! Hey, […" at bounding box center [667, 256] width 1162 height 573
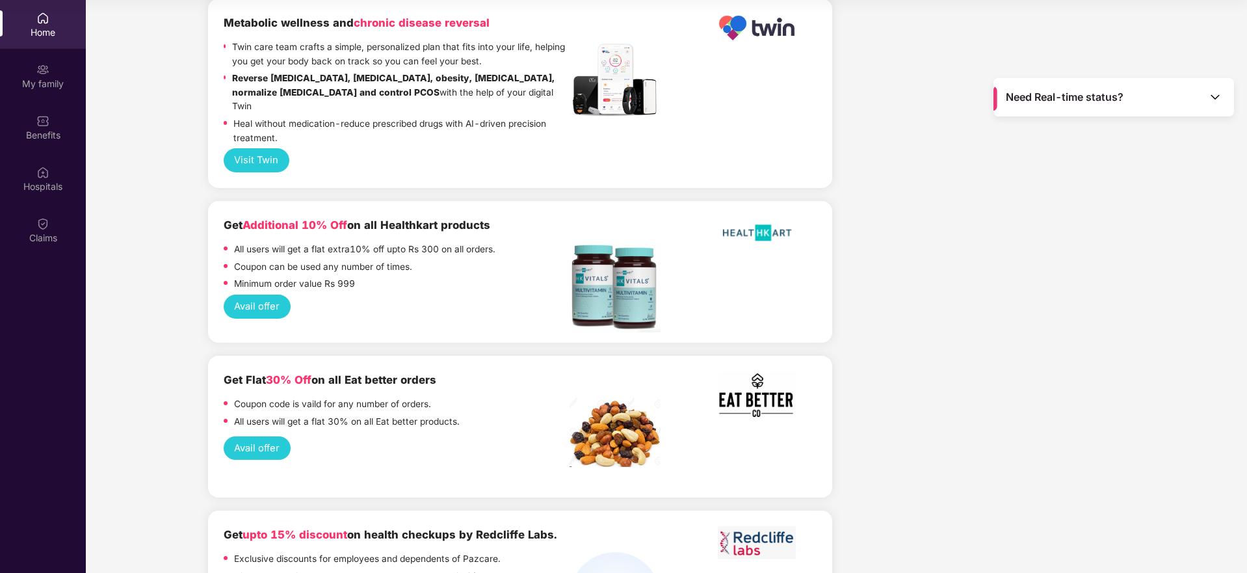
scroll to position [2479, 0]
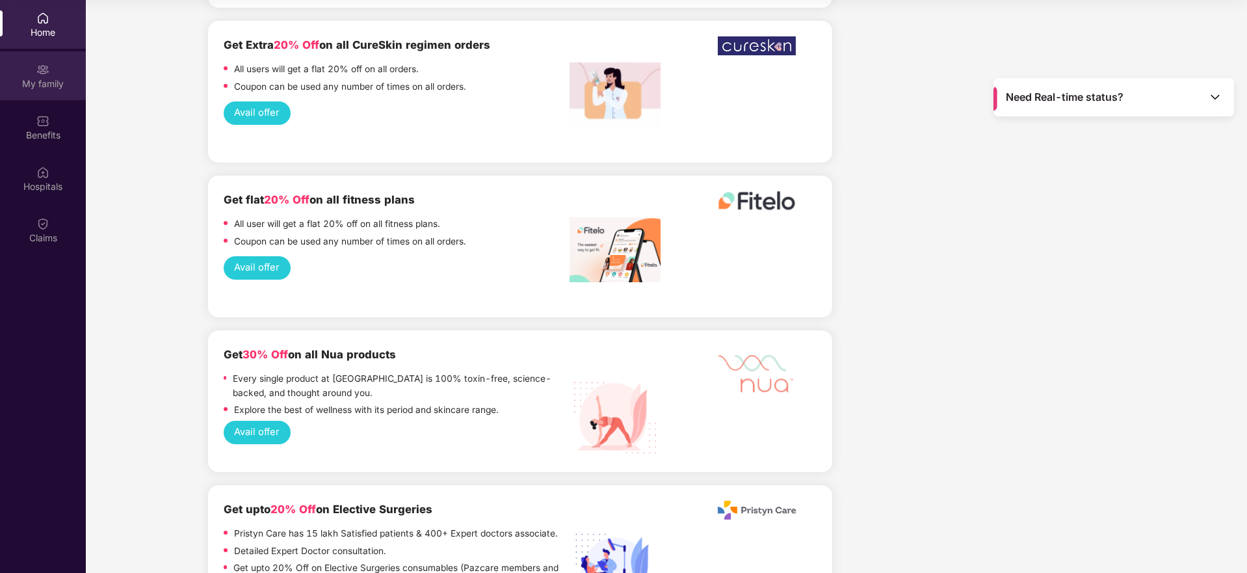
click at [72, 94] on div "My family" at bounding box center [43, 75] width 86 height 49
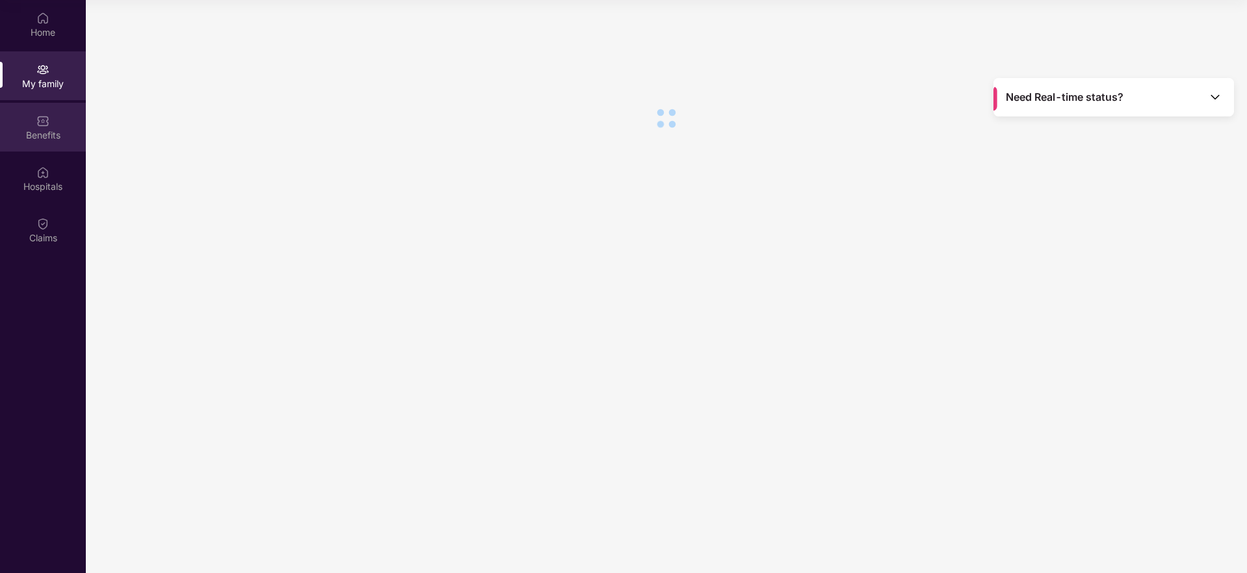
click at [68, 126] on div "Benefits" at bounding box center [43, 127] width 86 height 49
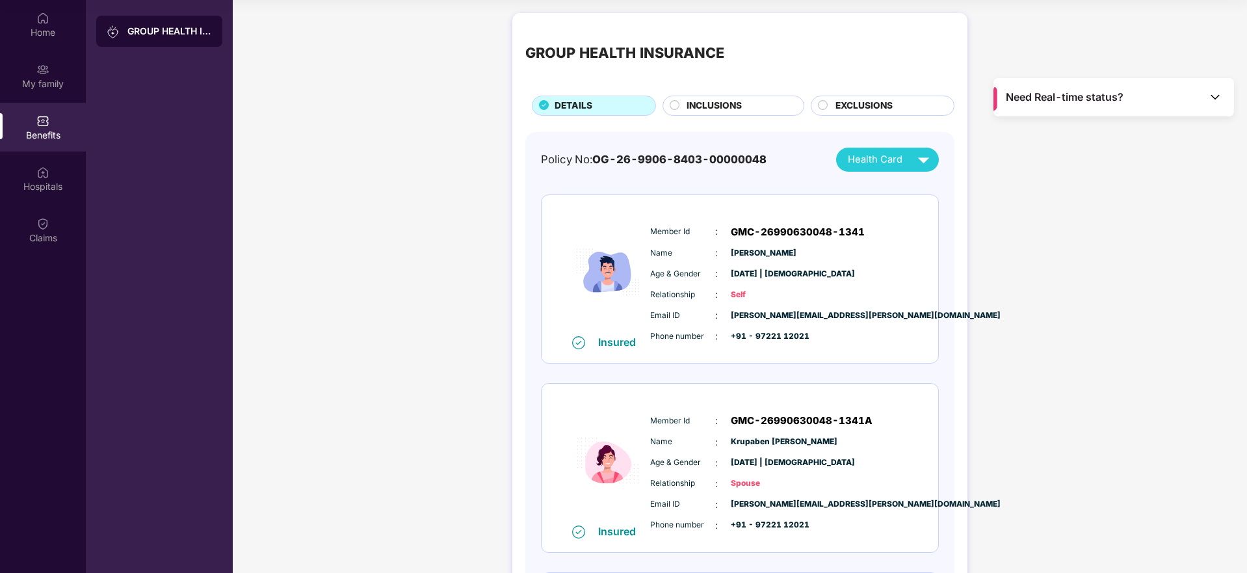
click at [793, 105] on div "INCLUSIONS" at bounding box center [738, 107] width 117 height 16
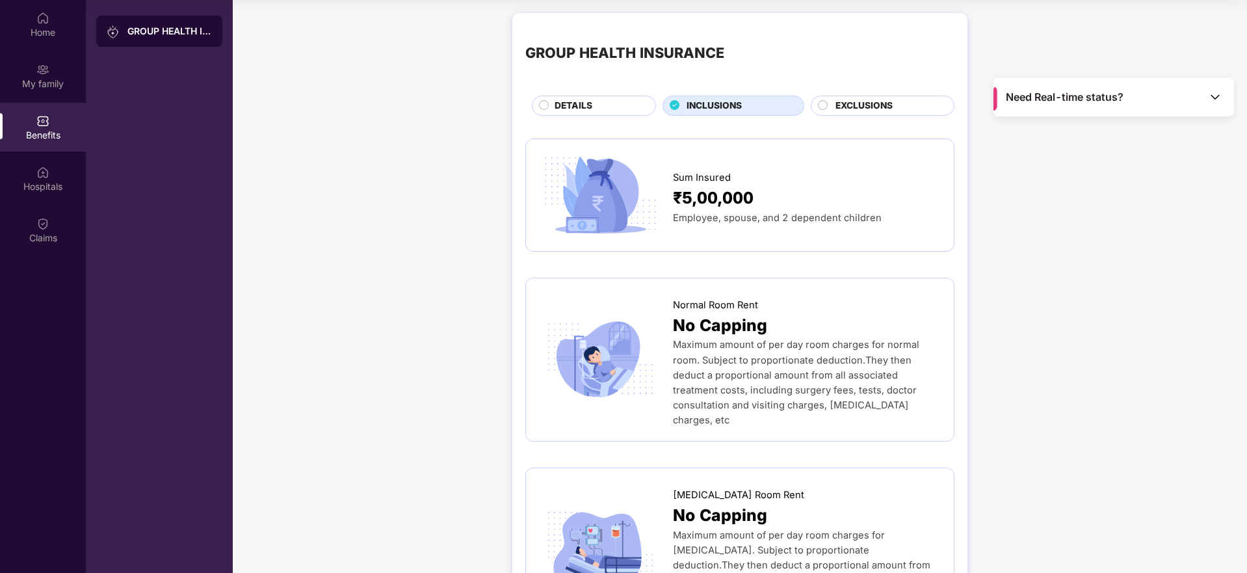
click at [894, 105] on div "EXCLUSIONS" at bounding box center [888, 107] width 118 height 16
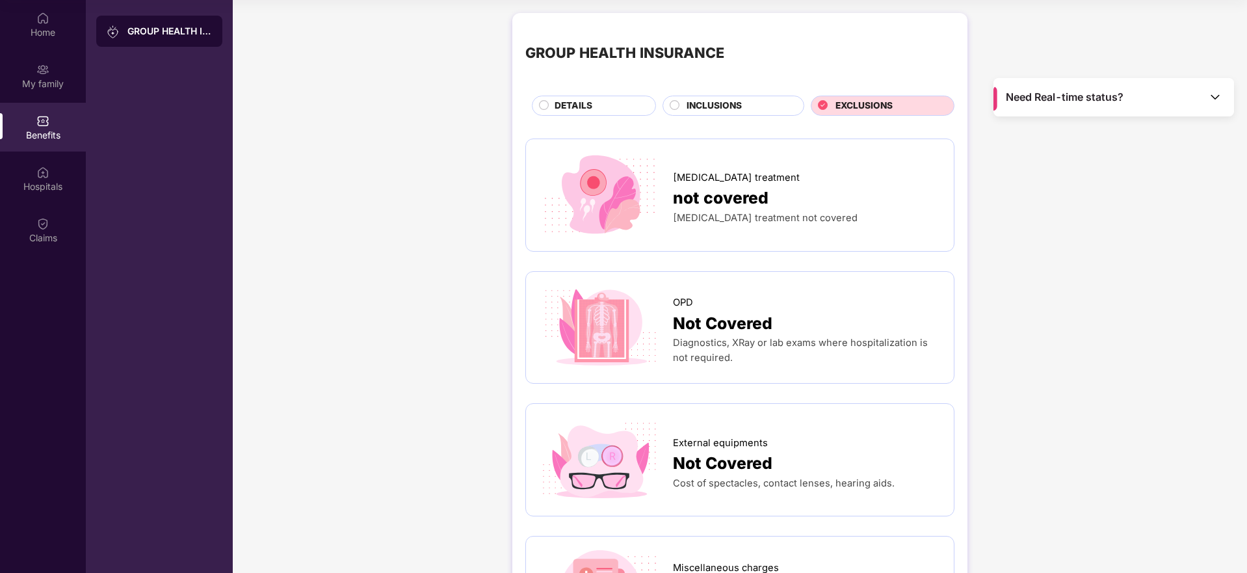
click at [698, 113] on span "INCLUSIONS" at bounding box center [714, 106] width 55 height 14
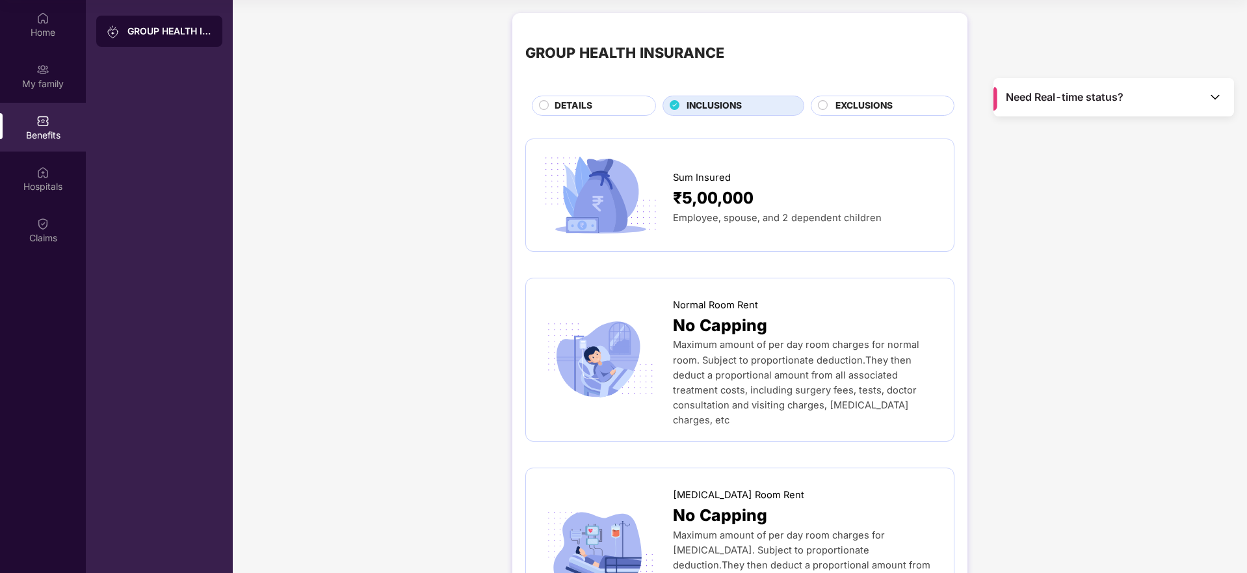
click at [618, 111] on div "DETAILS" at bounding box center [598, 107] width 101 height 16
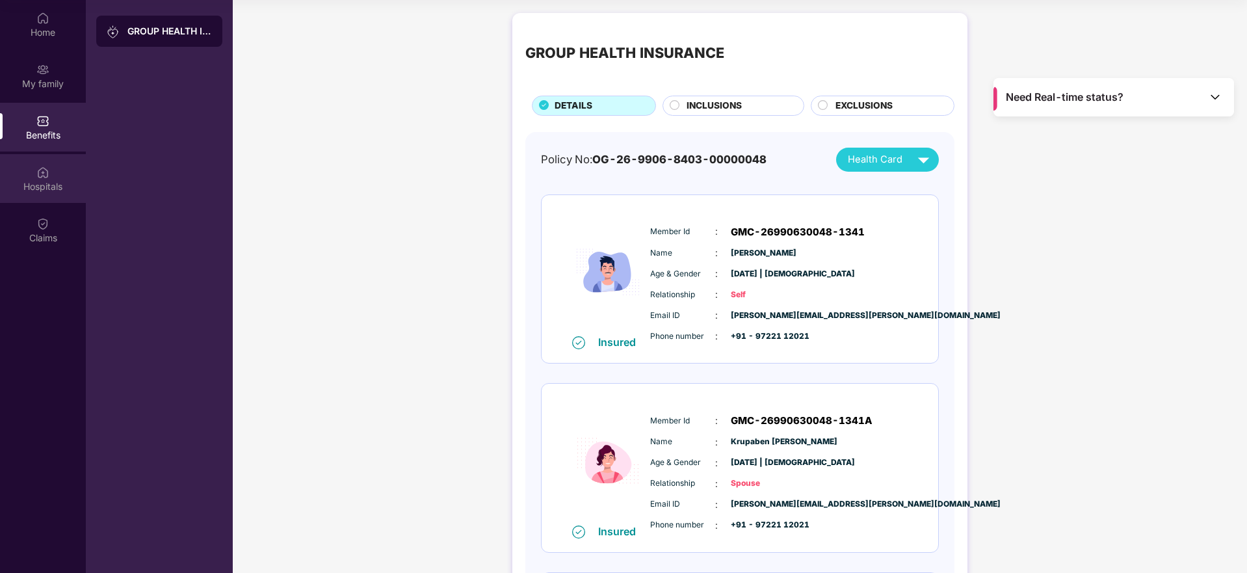
click at [62, 178] on div "Hospitals" at bounding box center [43, 178] width 86 height 49
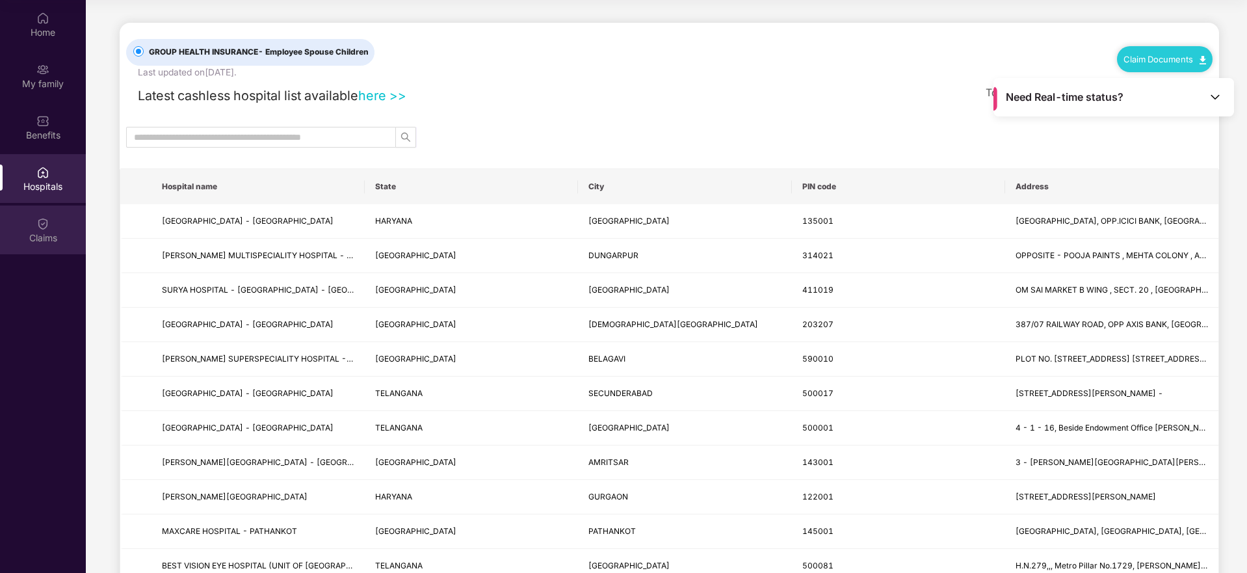
click at [42, 214] on div "Claims" at bounding box center [43, 230] width 86 height 49
